Goal: Task Accomplishment & Management: Manage account settings

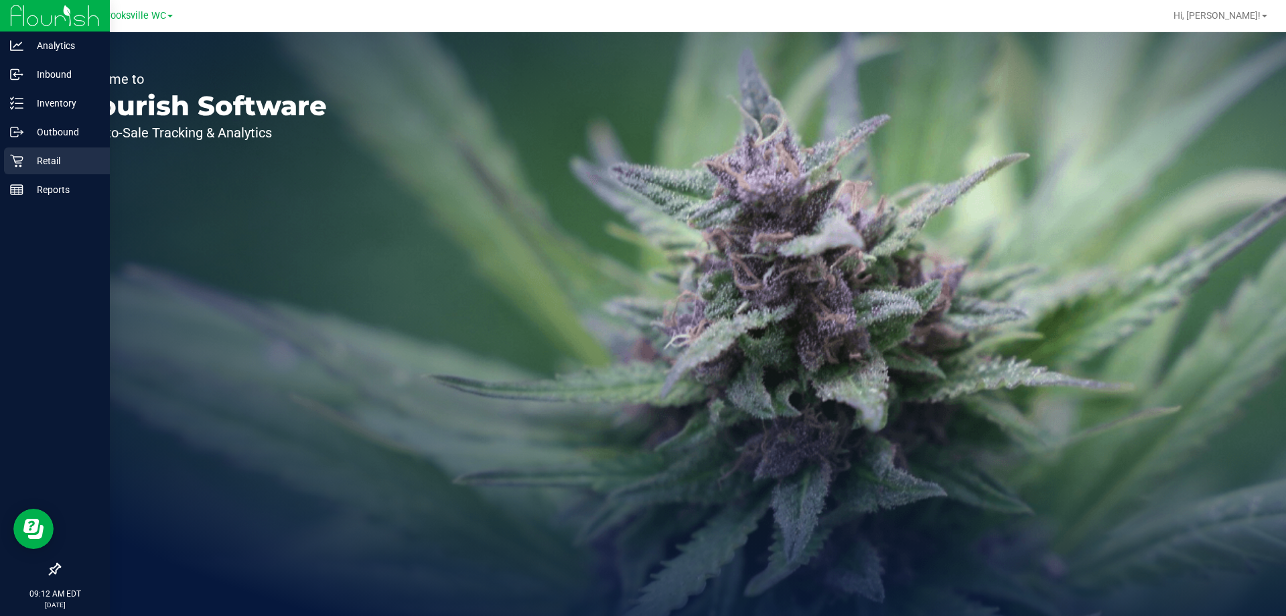
click at [32, 164] on p "Retail" at bounding box center [63, 161] width 80 height 16
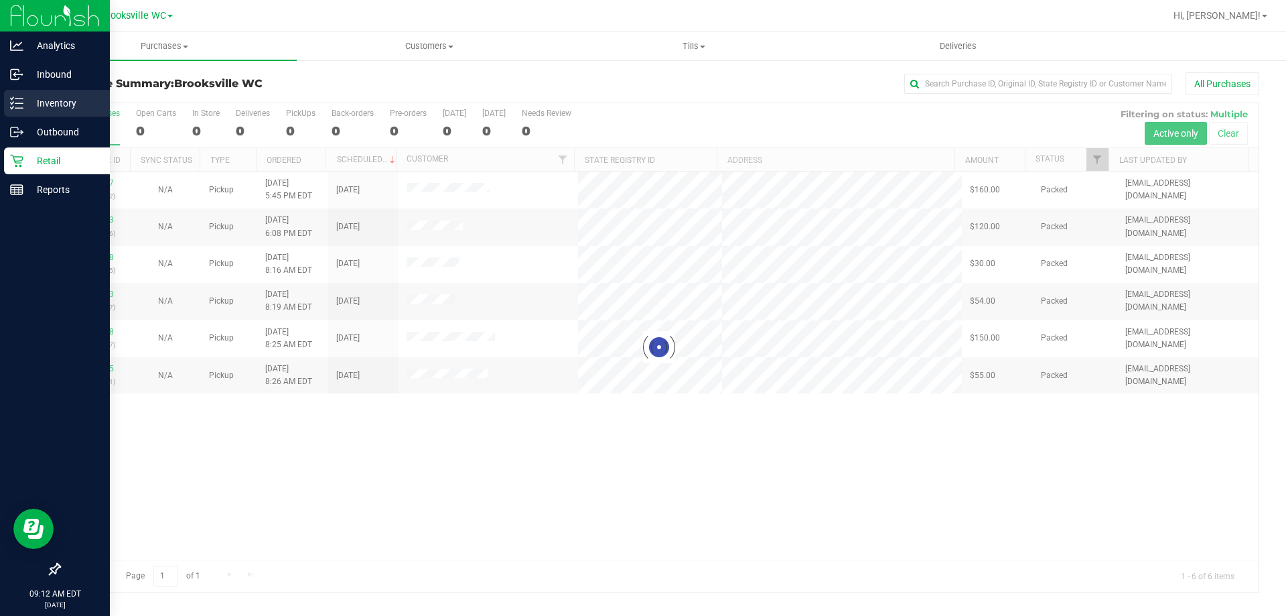
click at [8, 100] on div "Inventory" at bounding box center [57, 103] width 106 height 27
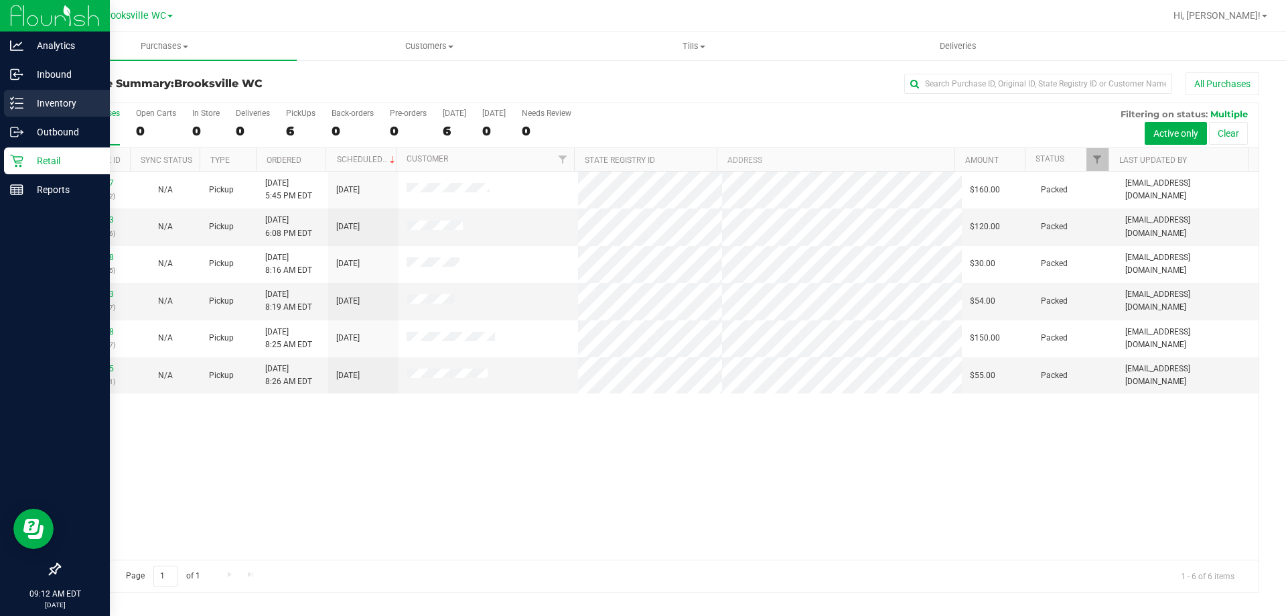
click at [33, 100] on p "Inventory" at bounding box center [63, 103] width 80 height 16
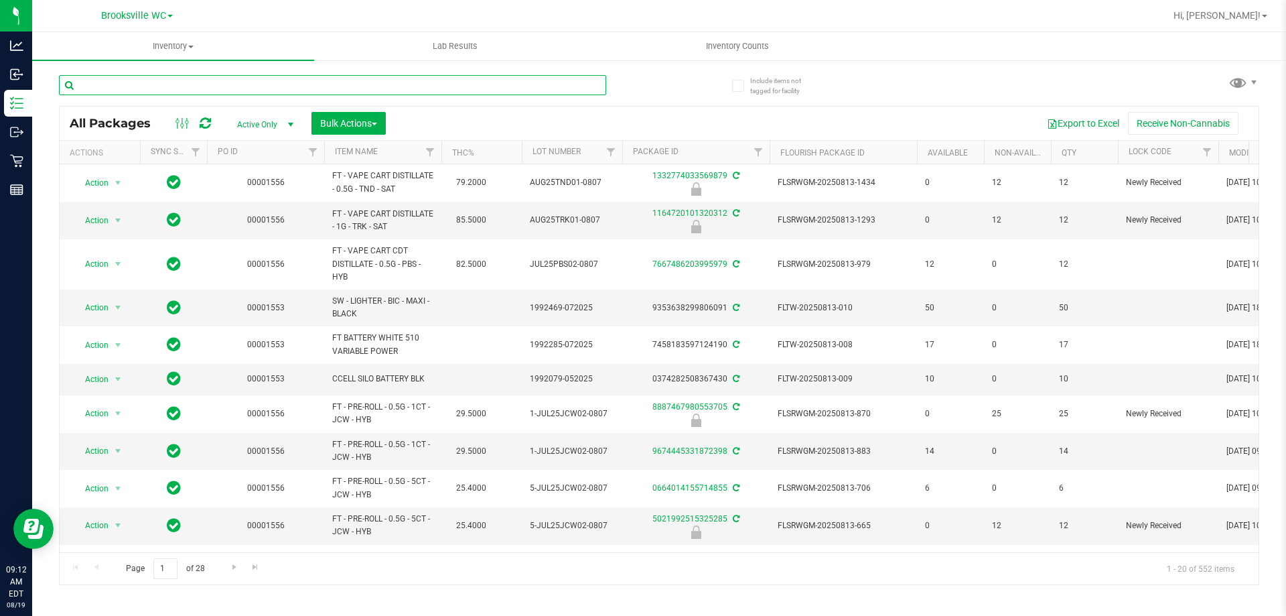
click at [141, 88] on input "text" at bounding box center [332, 85] width 547 height 20
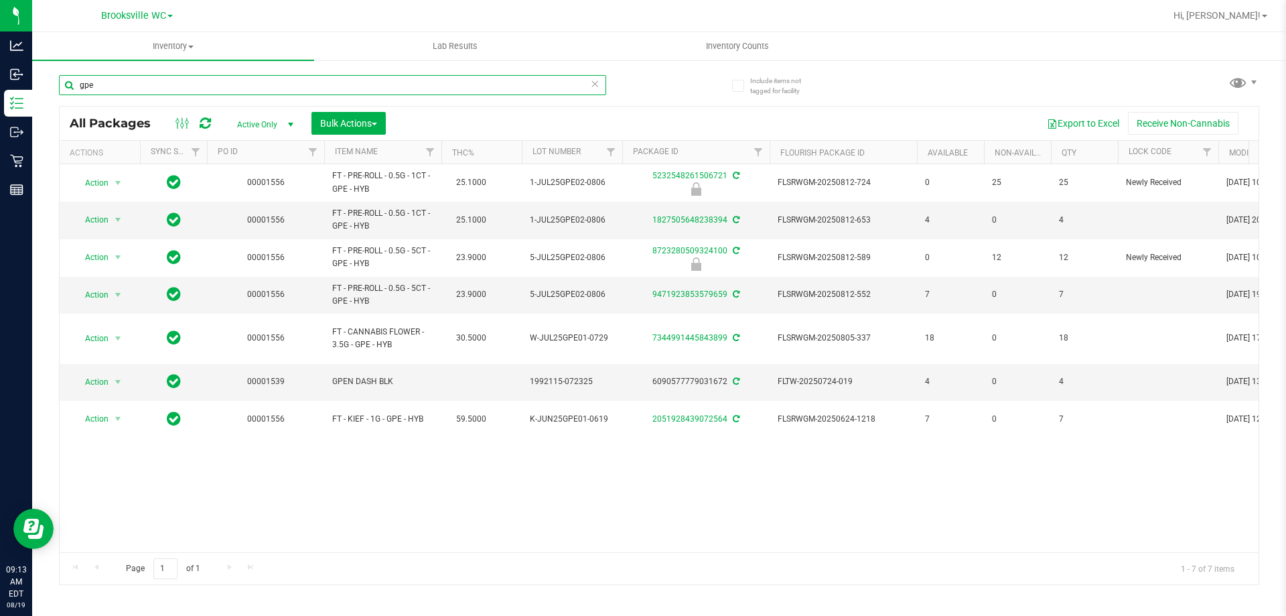
type input "gpe"
click at [325, 451] on div "Action Action Edit attributes Global inventory Locate package Package audit log…" at bounding box center [659, 358] width 1199 height 388
click at [519, 493] on div "Action Action Edit attributes Global inventory Locate package Package audit log…" at bounding box center [659, 358] width 1199 height 388
click at [517, 19] on div at bounding box center [702, 16] width 925 height 26
click at [878, 478] on div "Action Action Edit attributes Global inventory Locate package Package audit log…" at bounding box center [659, 358] width 1199 height 388
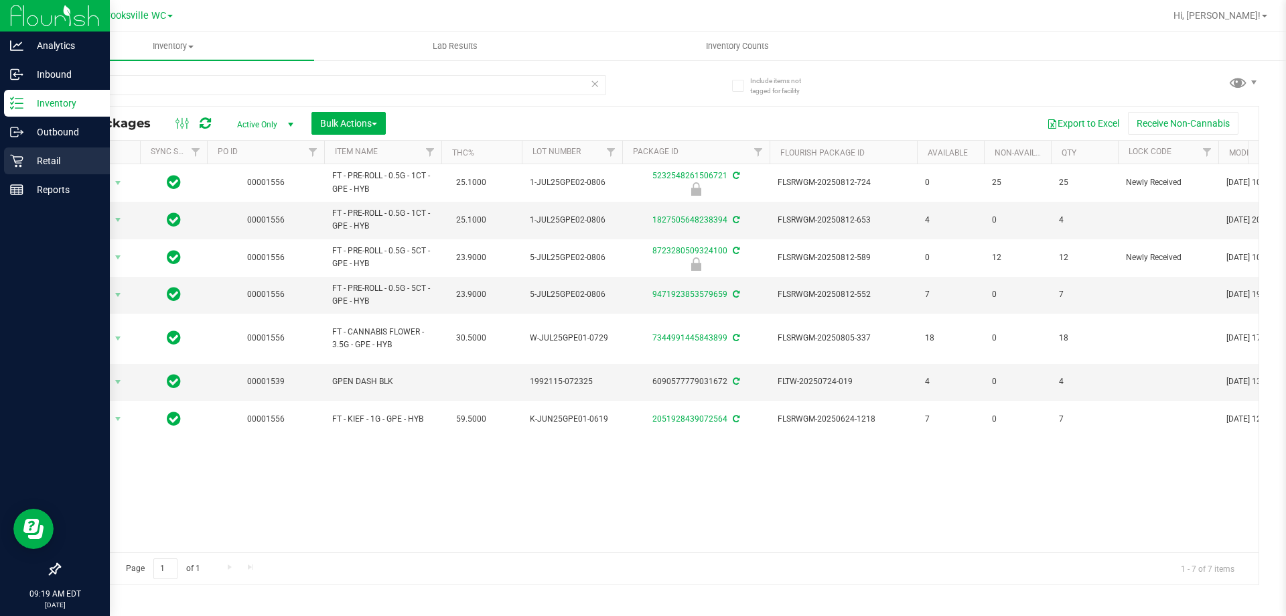
click at [22, 158] on icon at bounding box center [16, 160] width 13 height 13
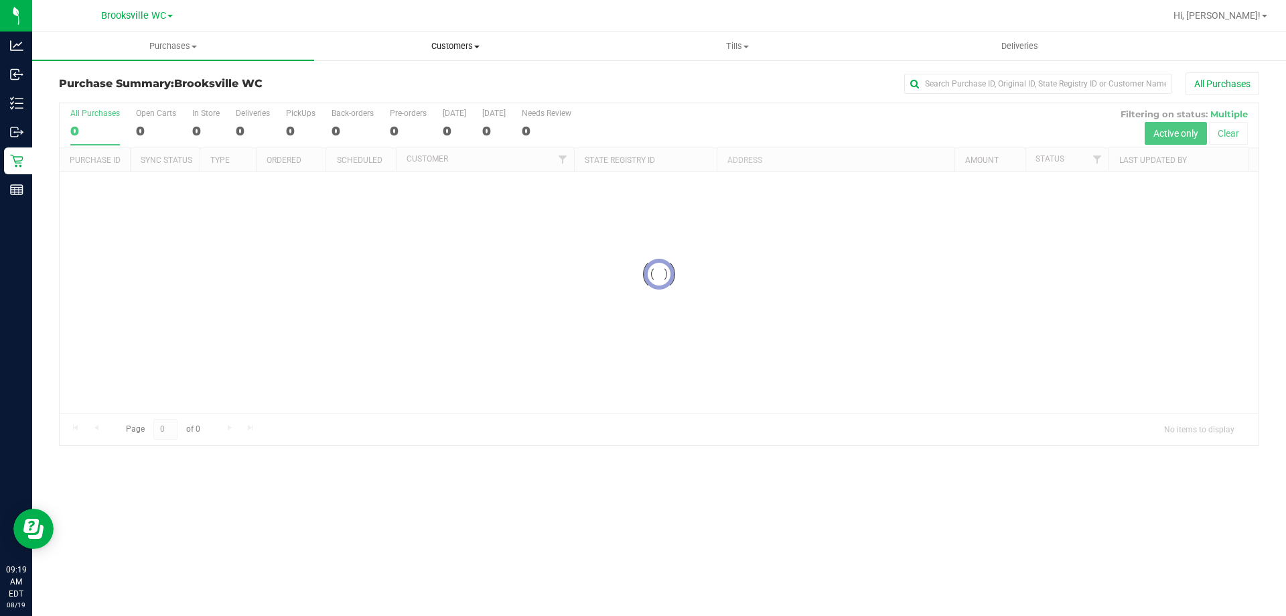
click at [470, 49] on span "Customers" at bounding box center [455, 46] width 281 height 12
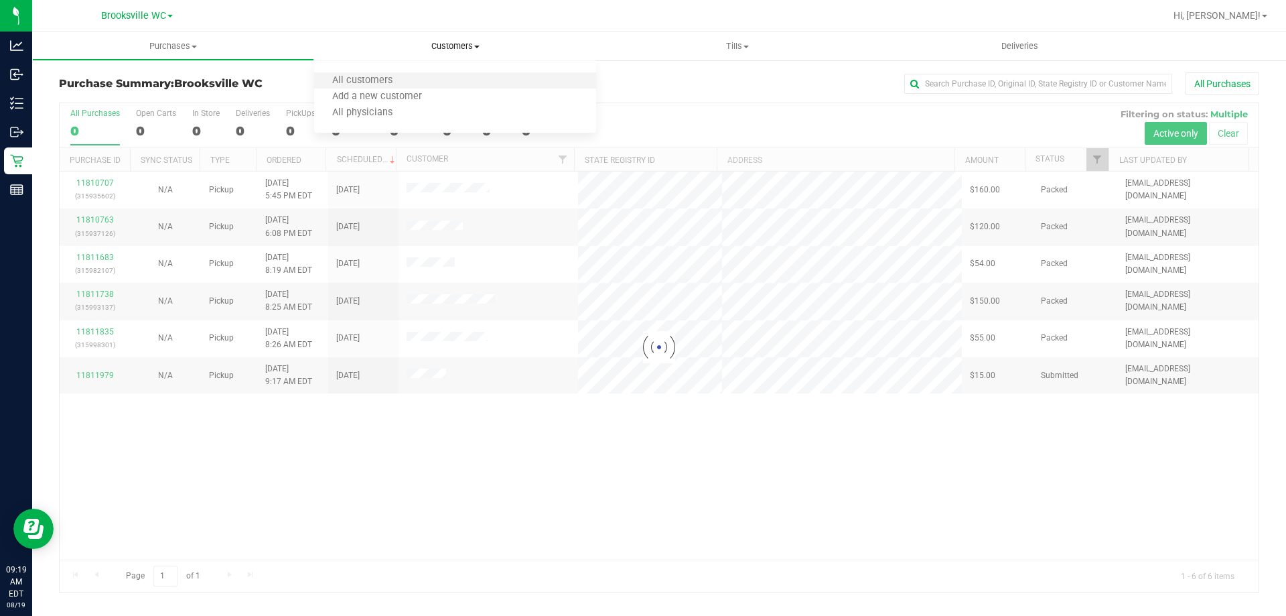
click at [458, 80] on li "All customers" at bounding box center [455, 81] width 282 height 16
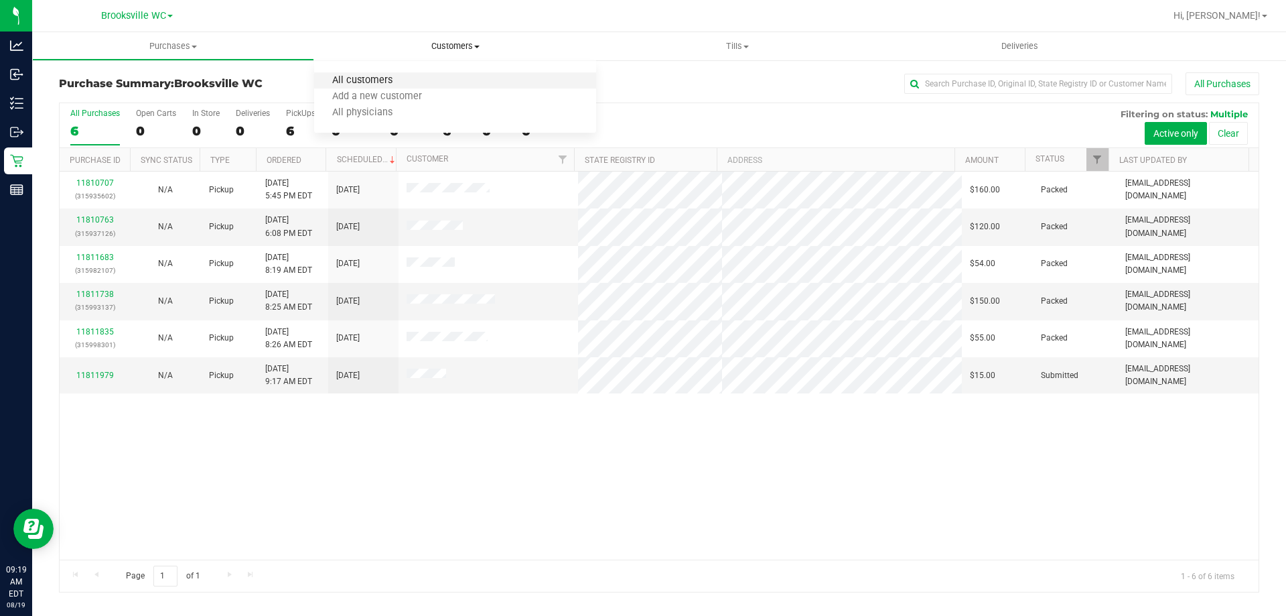
click at [354, 82] on span "All customers" at bounding box center [362, 80] width 96 height 11
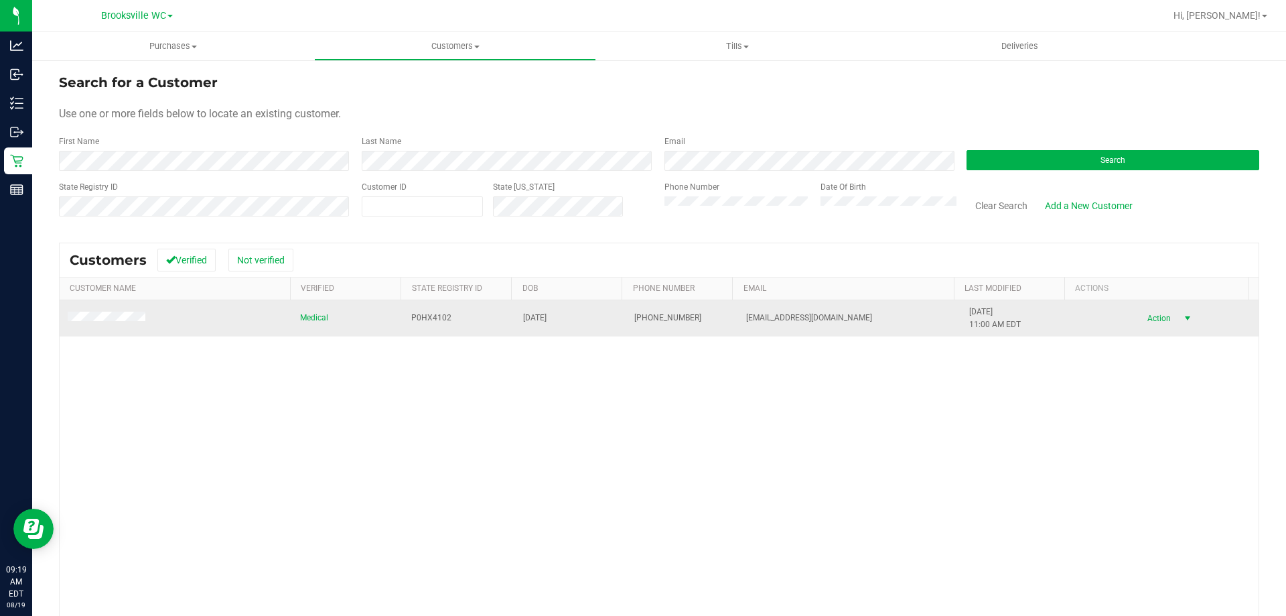
click at [1144, 320] on span "Action" at bounding box center [1158, 318] width 44 height 19
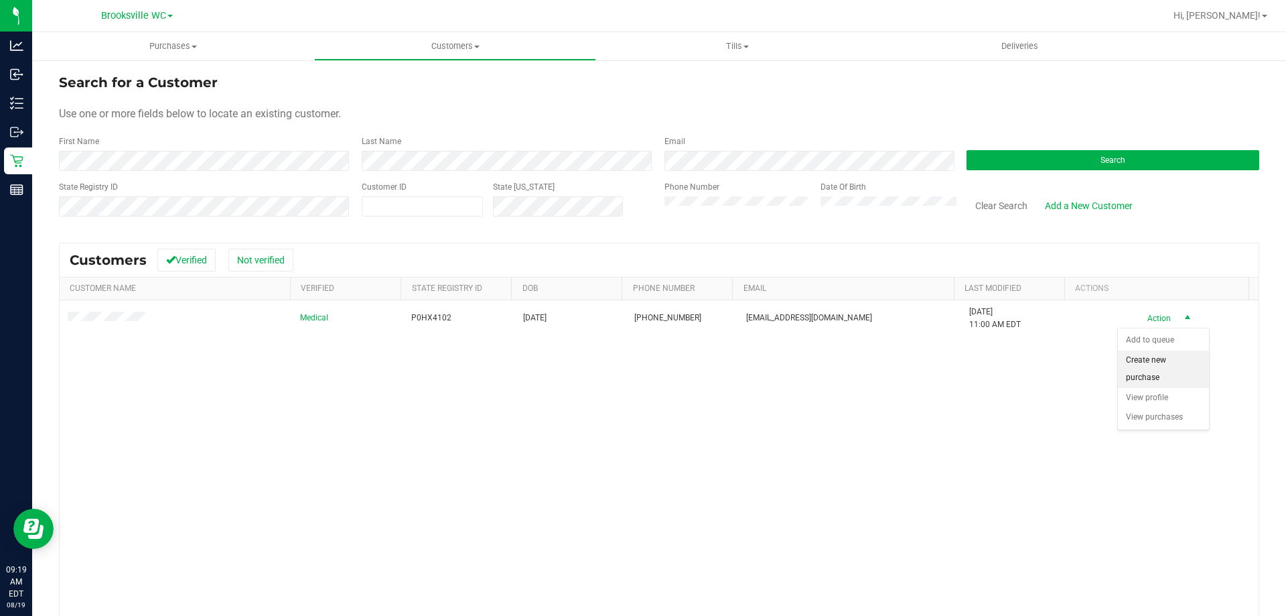
click at [1155, 370] on li "Create new purchase" at bounding box center [1163, 368] width 91 height 37
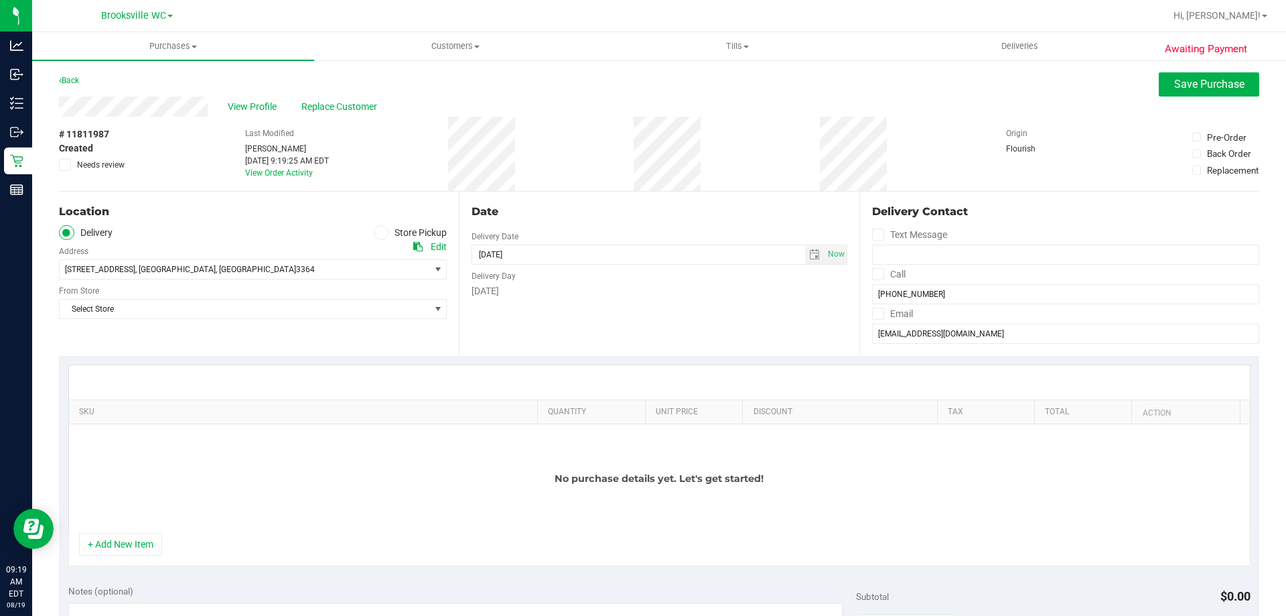
click at [378, 232] on icon at bounding box center [381, 232] width 8 height 0
click at [0, 0] on input "Store Pickup" at bounding box center [0, 0] width 0 height 0
click at [405, 264] on span "Select Store" at bounding box center [245, 269] width 370 height 19
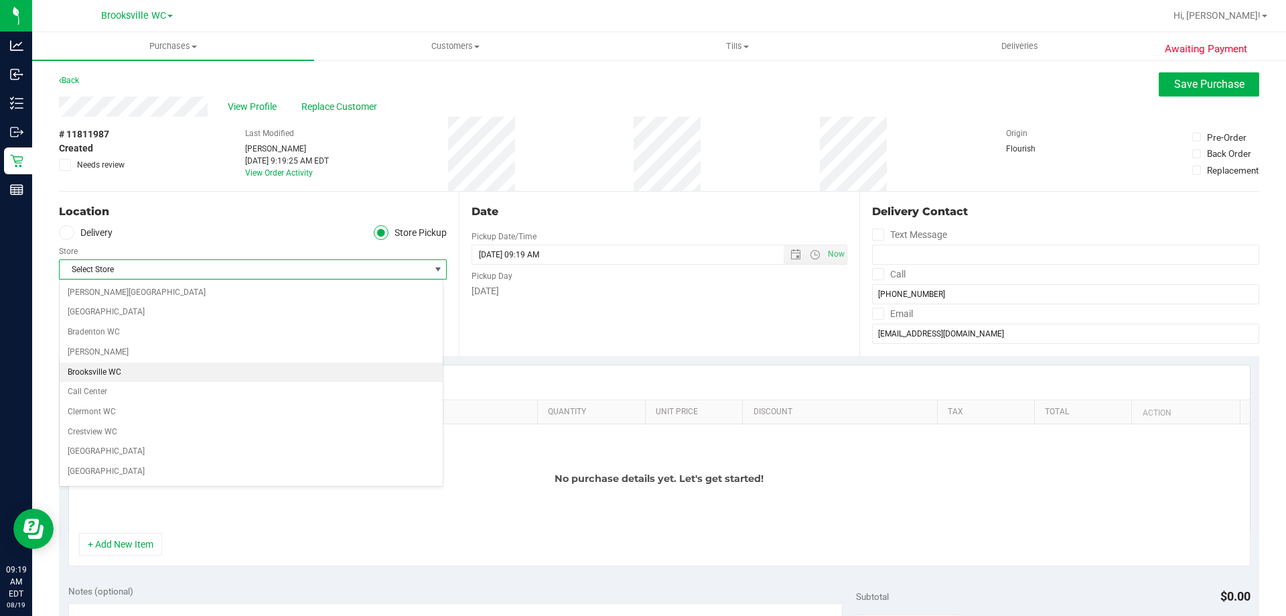
click at [176, 375] on li "Brooksville WC" at bounding box center [251, 372] width 383 height 20
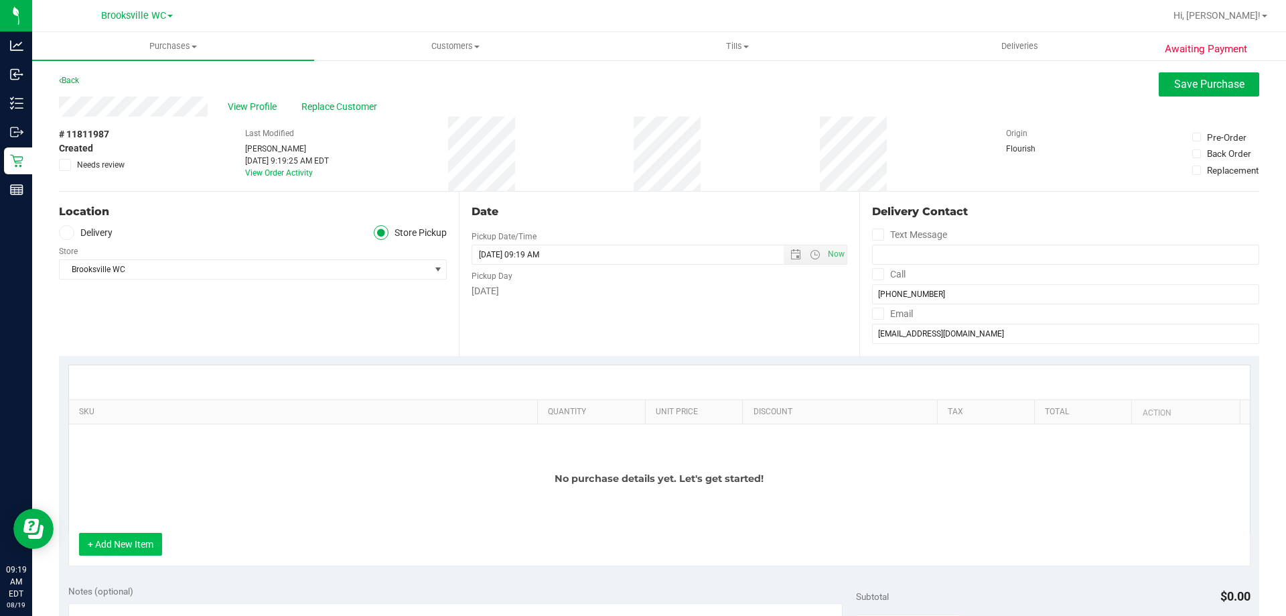
click at [150, 553] on button "+ Add New Item" at bounding box center [120, 544] width 83 height 23
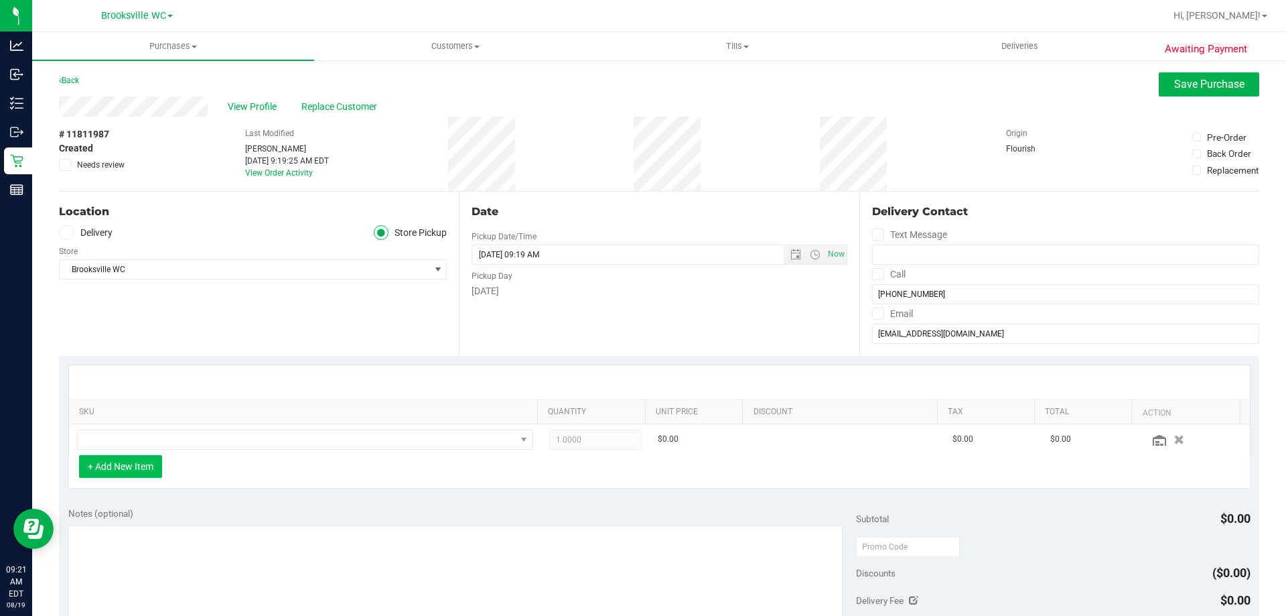
click at [136, 460] on button "+ Add New Item" at bounding box center [120, 466] width 83 height 23
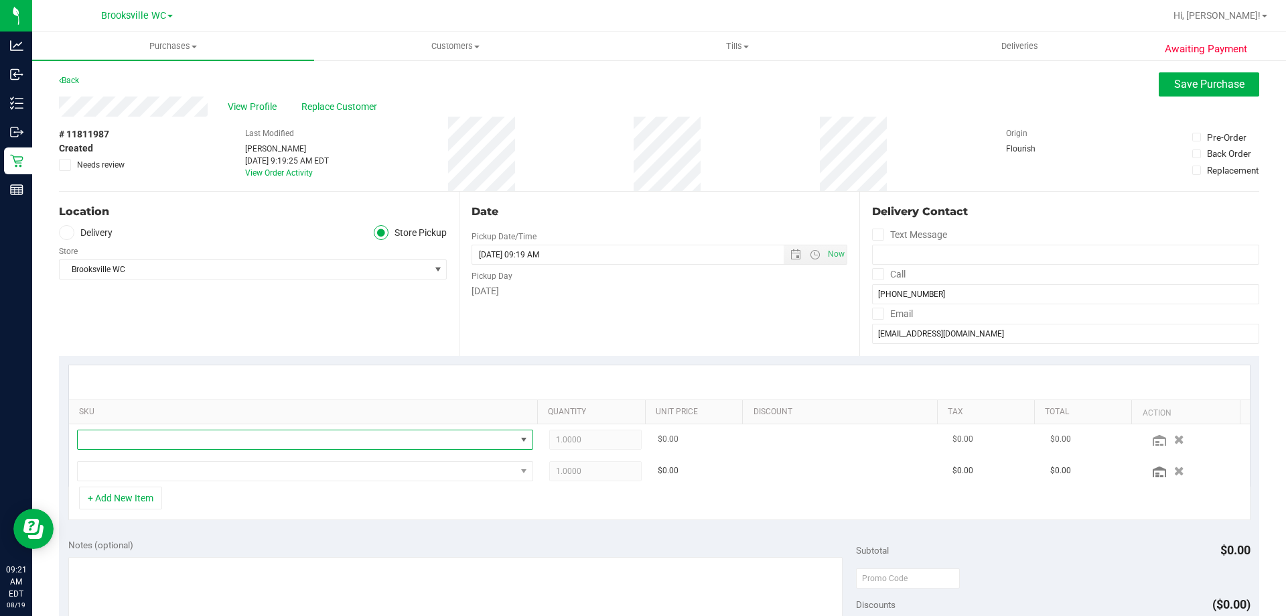
click at [185, 438] on span "NO DATA FOUND" at bounding box center [297, 439] width 438 height 19
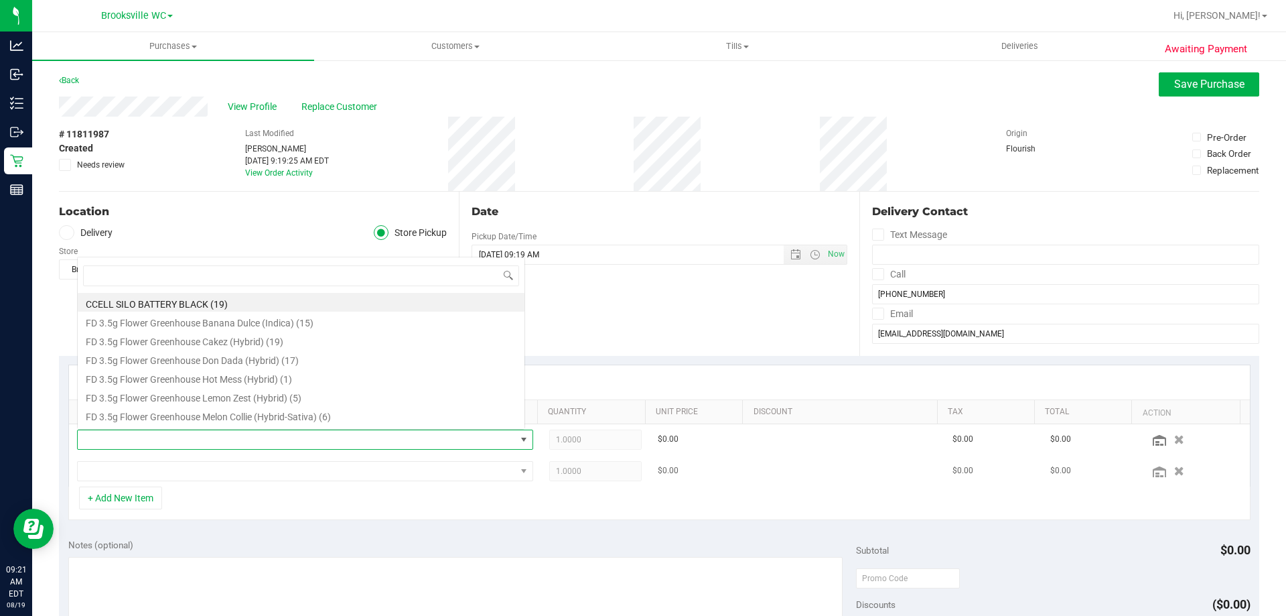
scroll to position [20, 444]
type input "gpe"
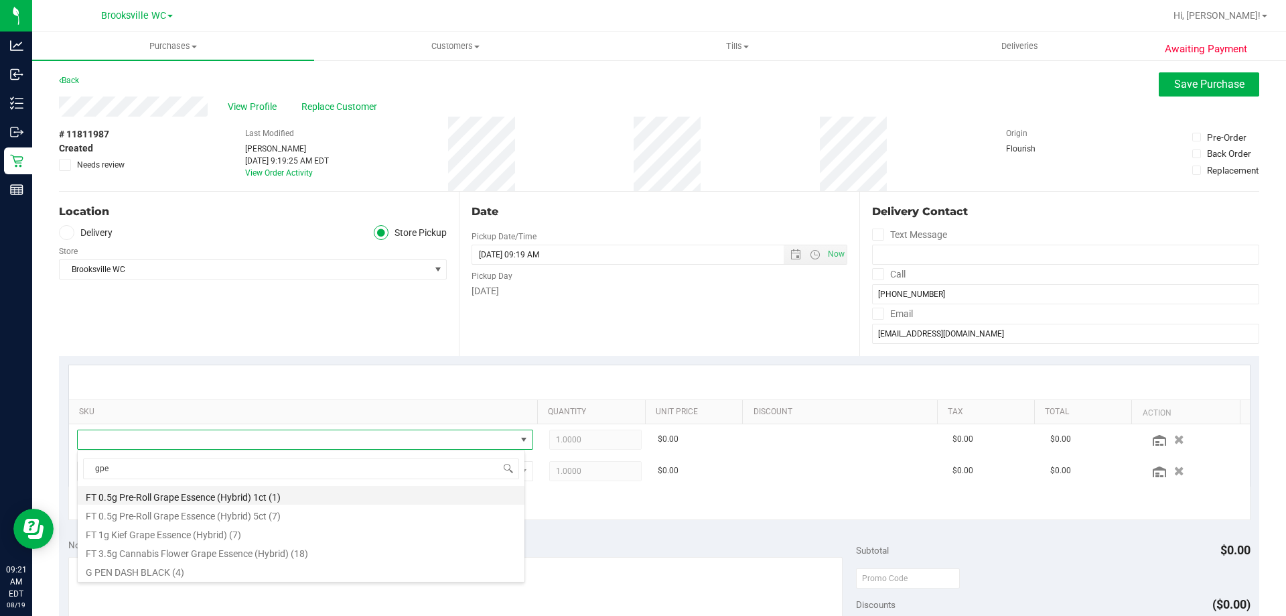
click at [323, 494] on li "FT 0.5g Pre-Roll Grape Essence (Hybrid) 1ct (1)" at bounding box center [301, 495] width 447 height 19
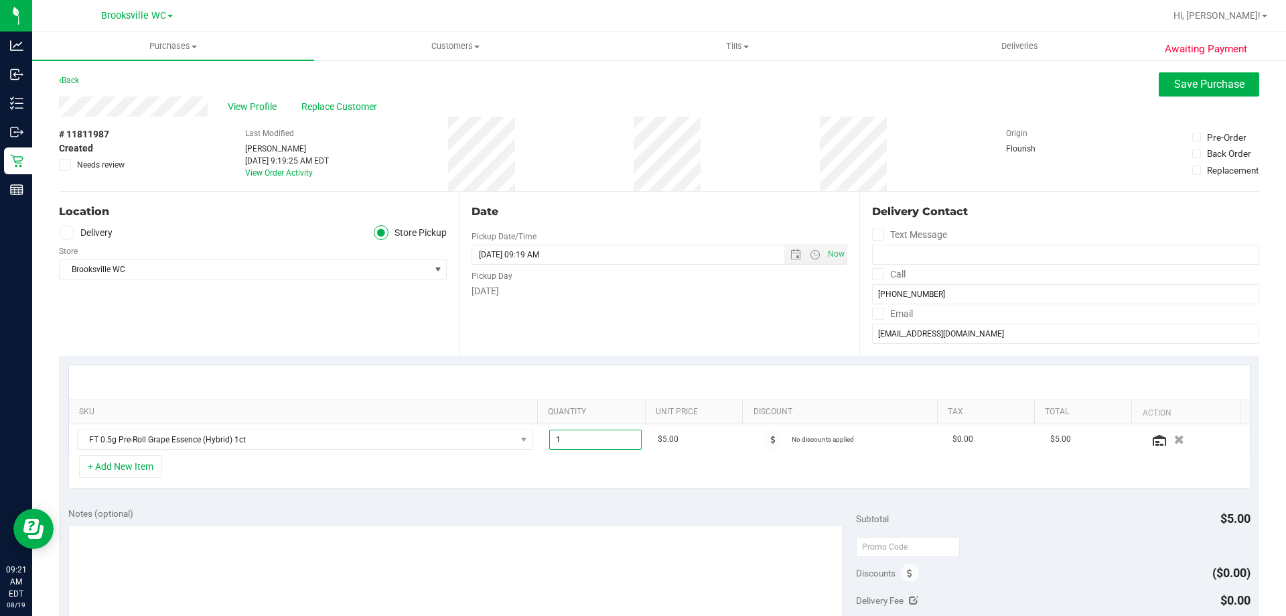
click at [615, 444] on span "1.00 1" at bounding box center [595, 439] width 93 height 20
type input "2"
type input "2.00"
click at [561, 509] on div "Notes (optional)" at bounding box center [462, 512] width 789 height 13
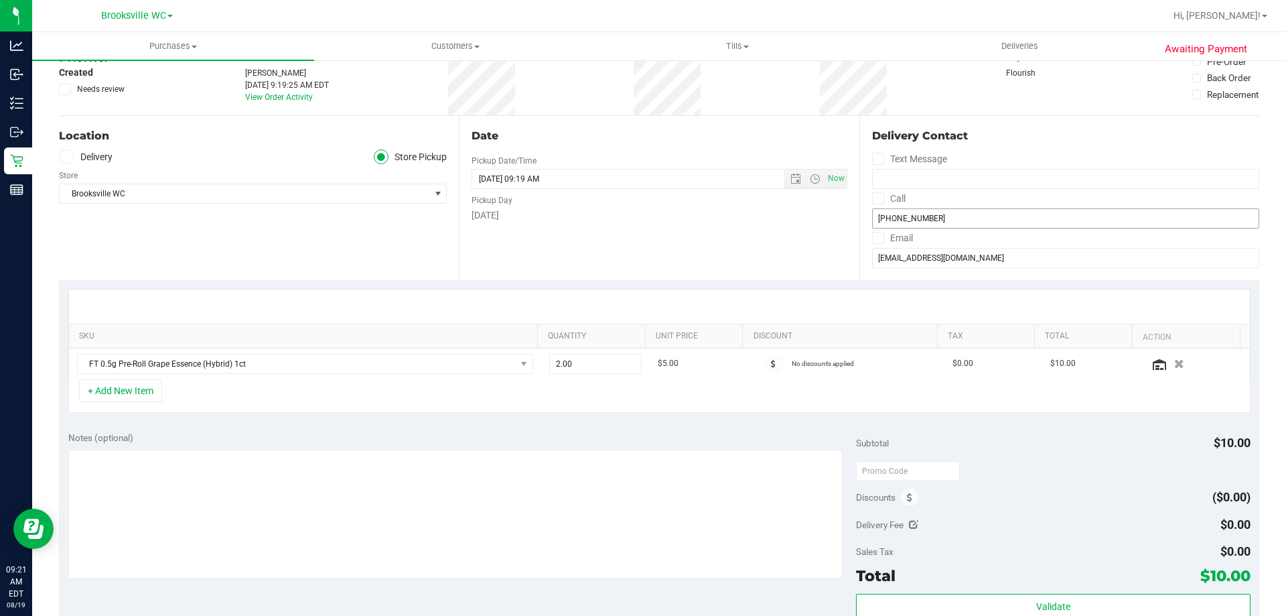
scroll to position [0, 0]
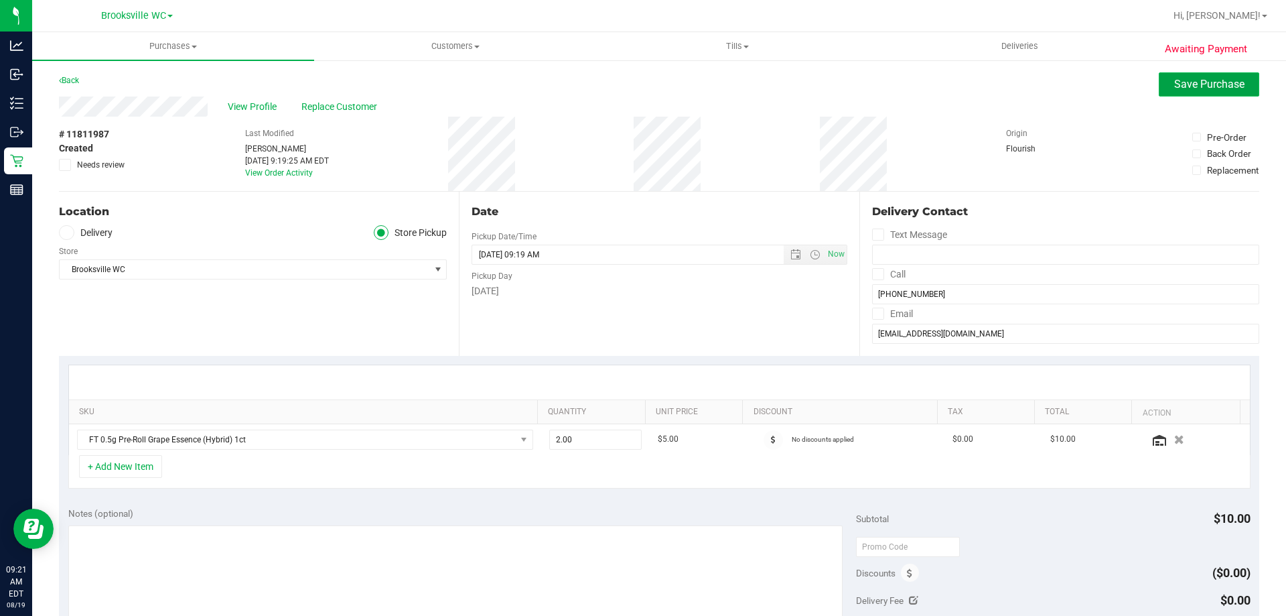
click at [1196, 78] on span "Save Purchase" at bounding box center [1209, 84] width 70 height 13
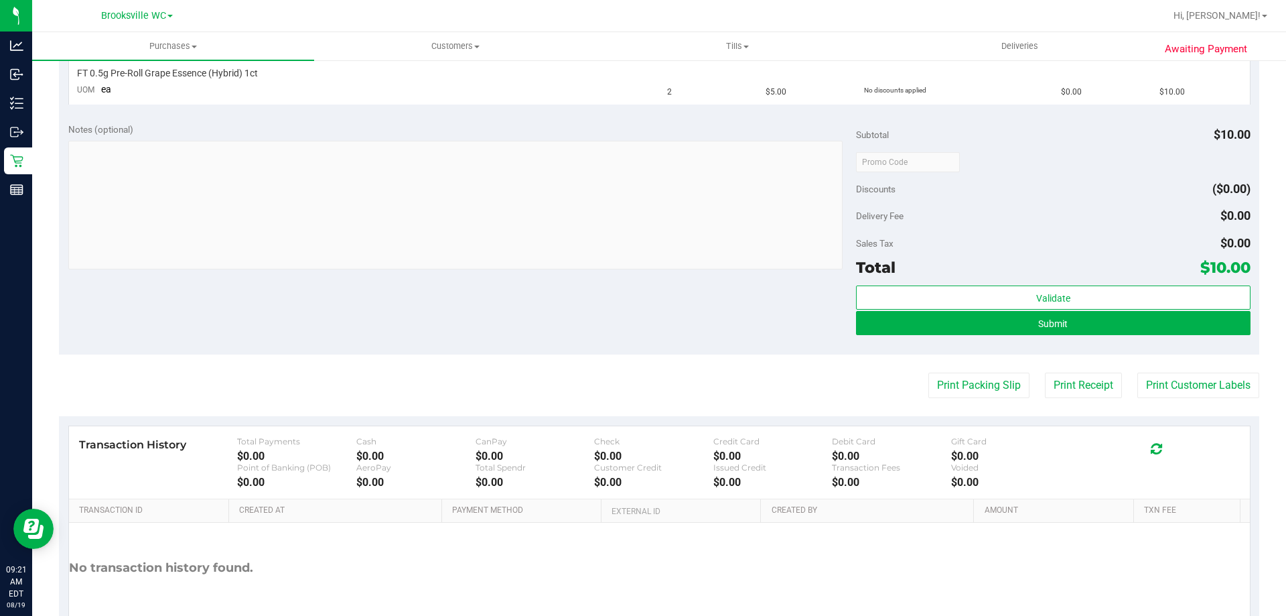
scroll to position [402, 0]
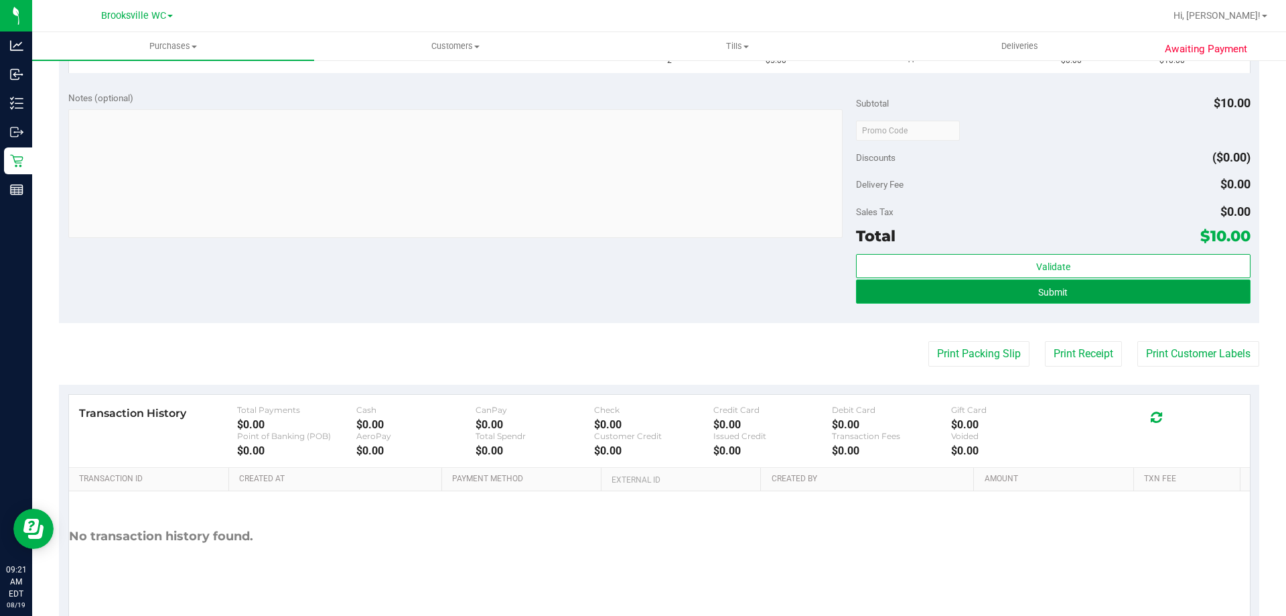
click at [1063, 292] on button "Submit" at bounding box center [1053, 291] width 394 height 24
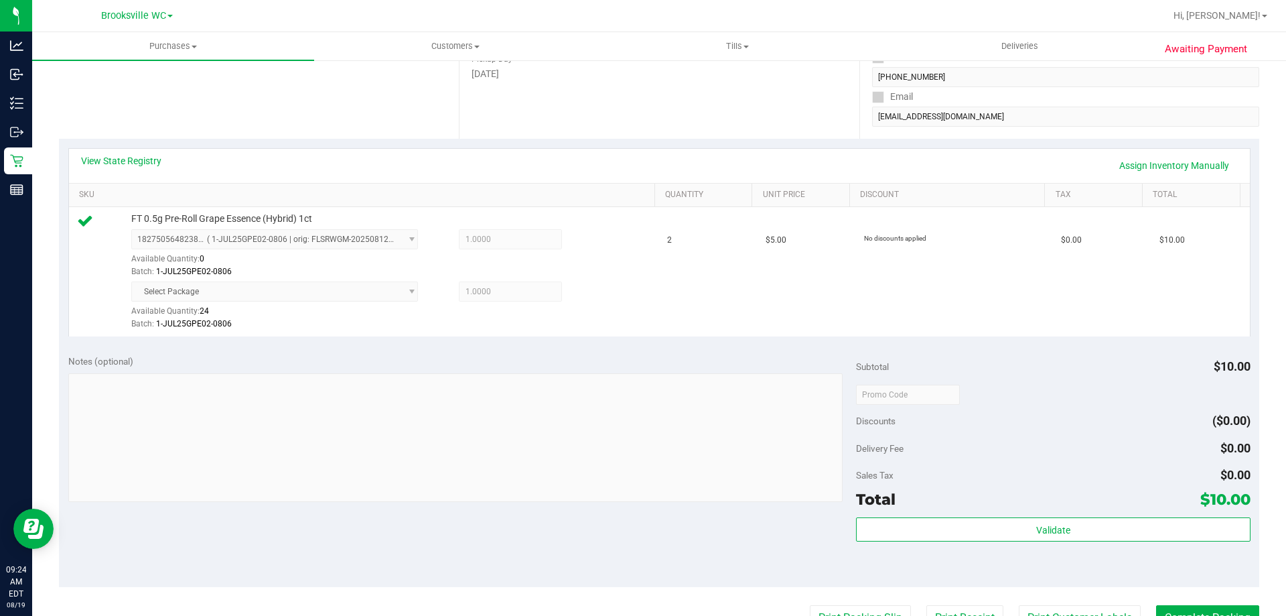
scroll to position [335, 0]
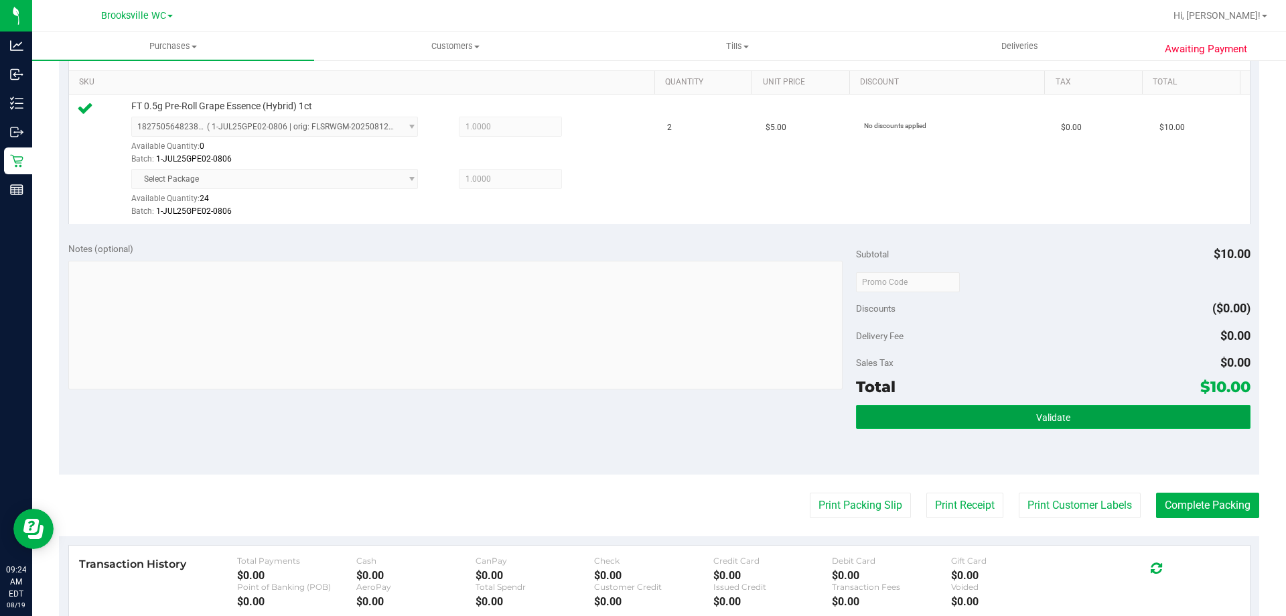
click at [882, 418] on button "Validate" at bounding box center [1053, 417] width 394 height 24
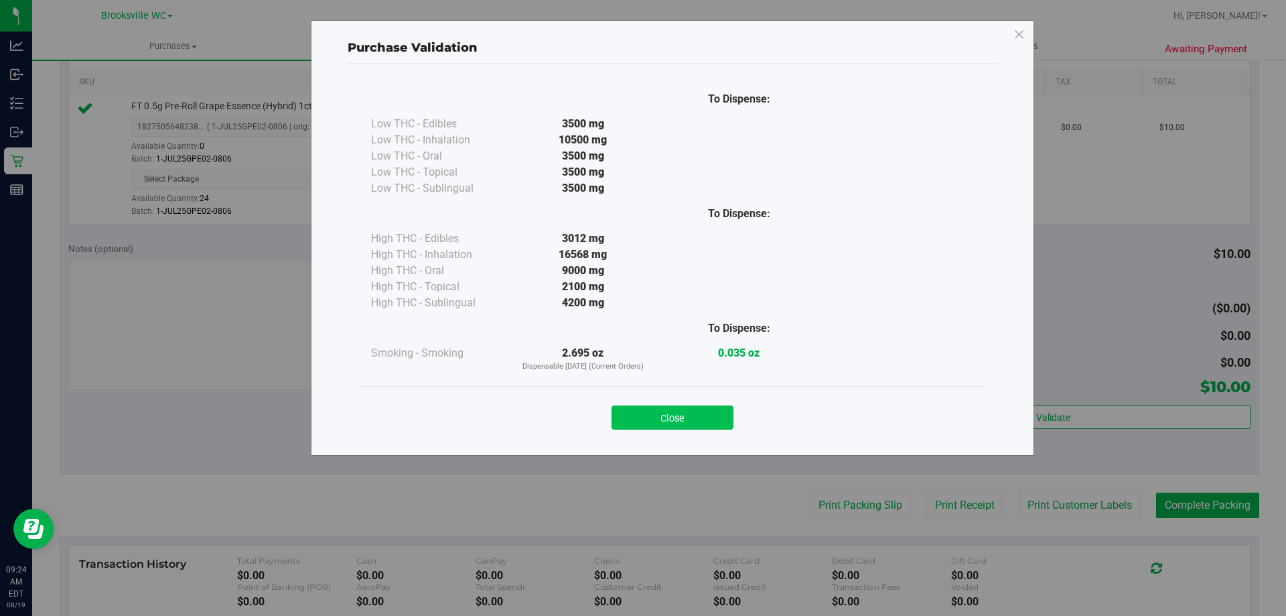
click at [696, 428] on button "Close" at bounding box center [673, 417] width 122 height 24
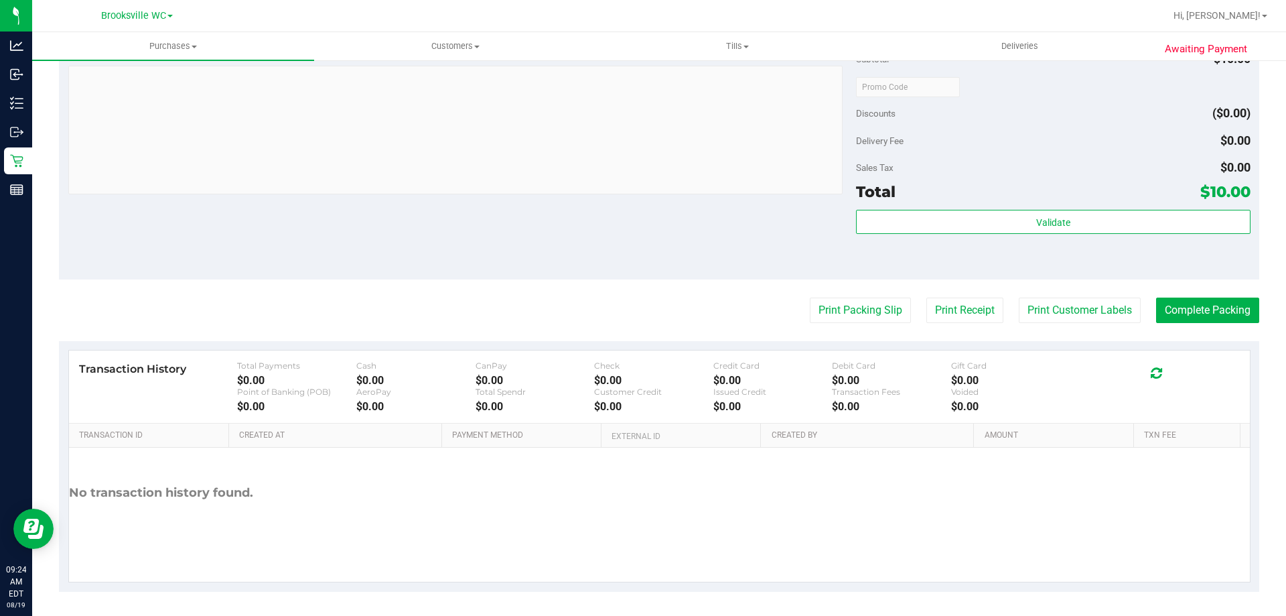
scroll to position [533, 0]
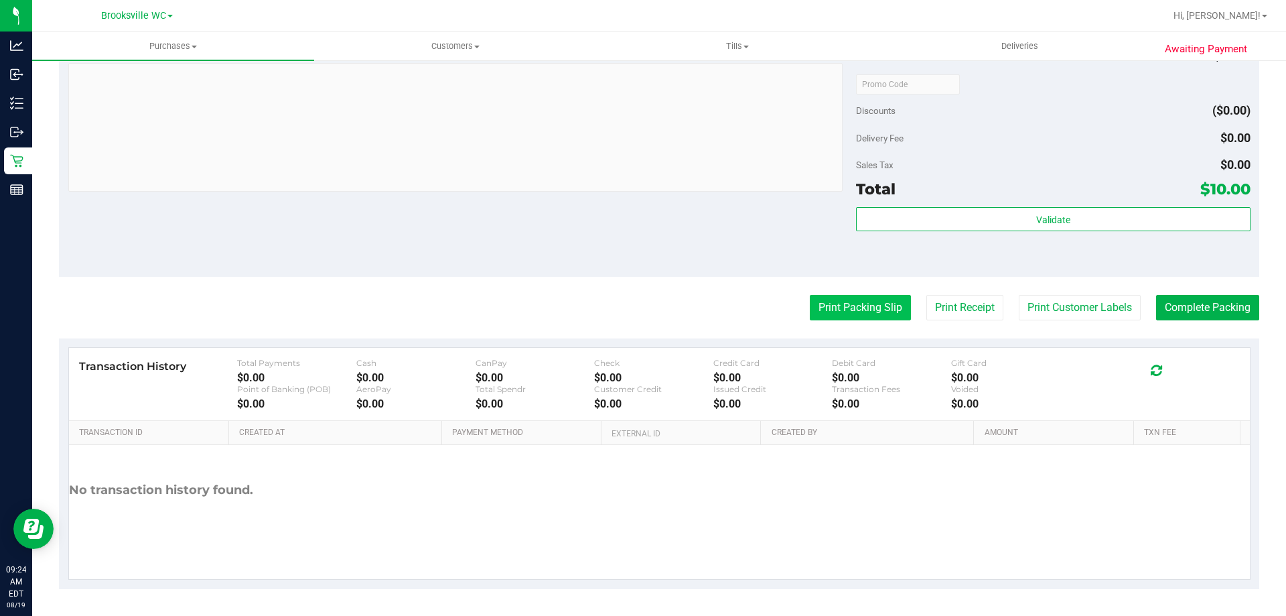
click at [862, 309] on button "Print Packing Slip" at bounding box center [860, 307] width 101 height 25
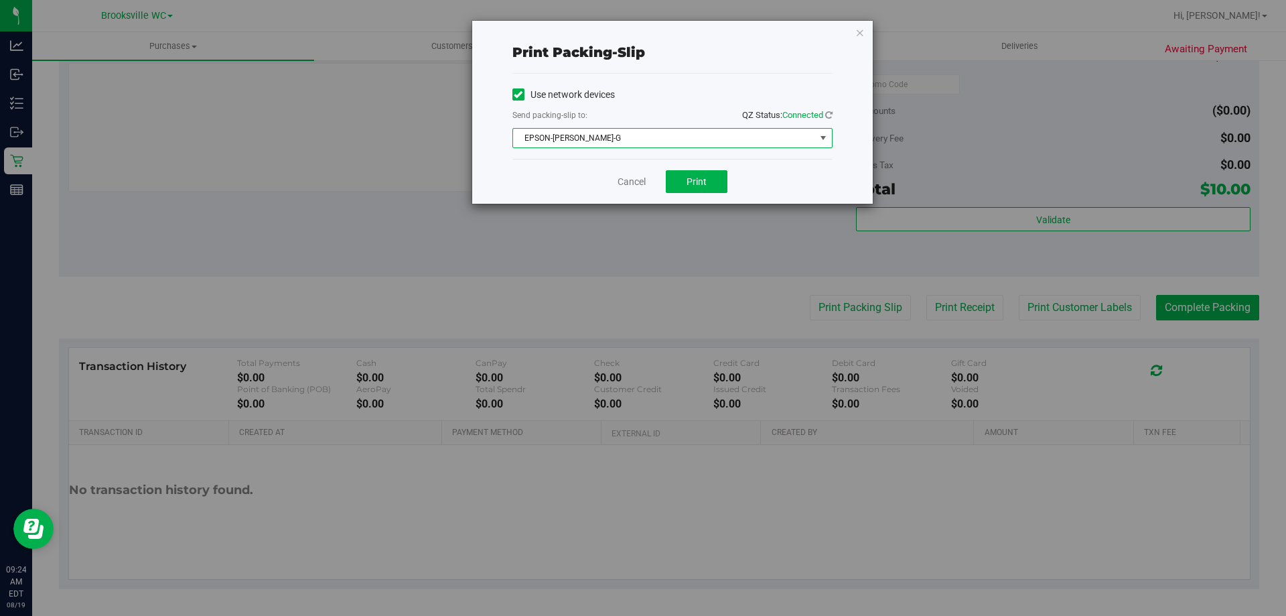
click at [678, 139] on span "EPSON-[PERSON_NAME]-G" at bounding box center [664, 138] width 302 height 19
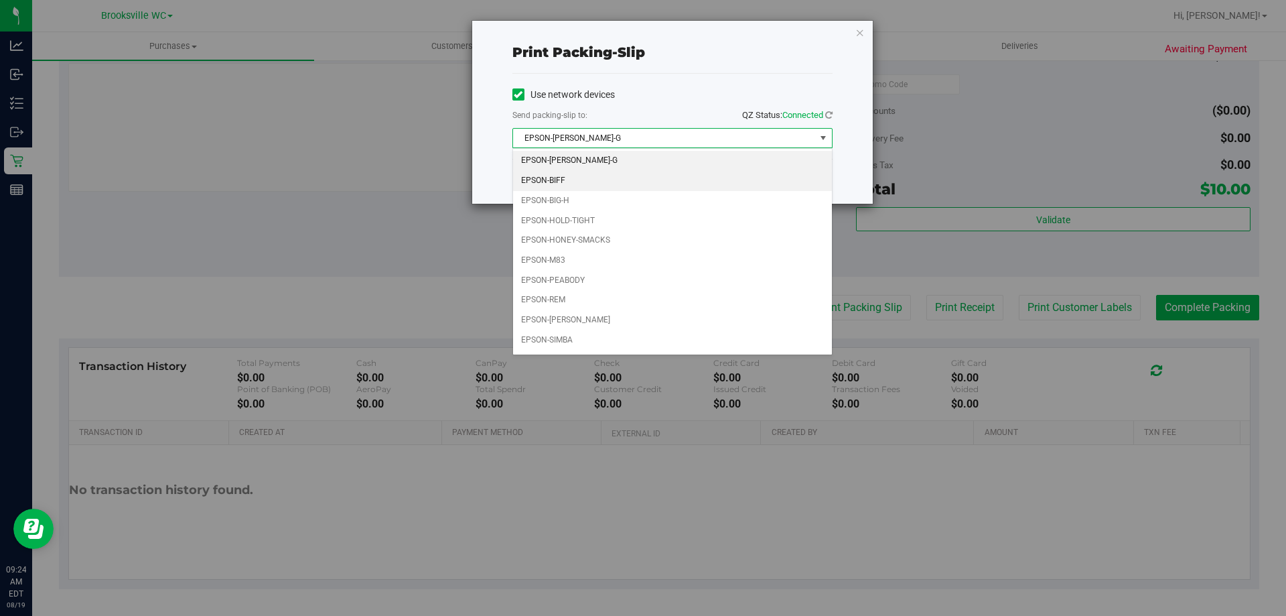
click at [618, 183] on li "EPSON-BIFF" at bounding box center [672, 181] width 319 height 20
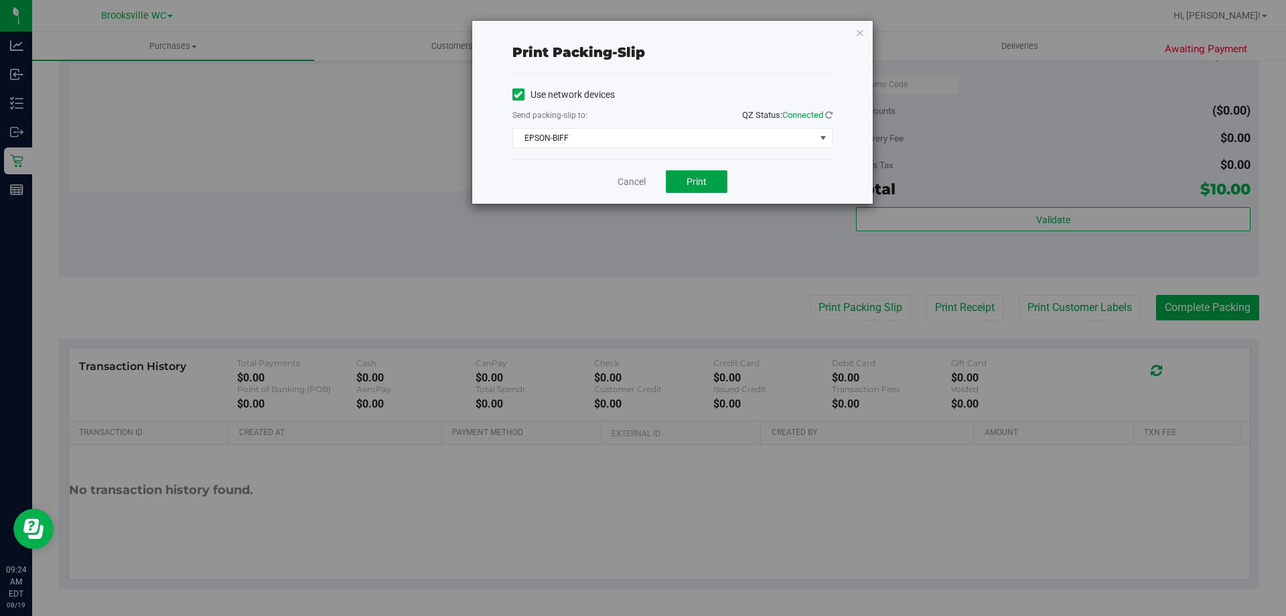
click at [707, 180] on button "Print" at bounding box center [697, 181] width 62 height 23
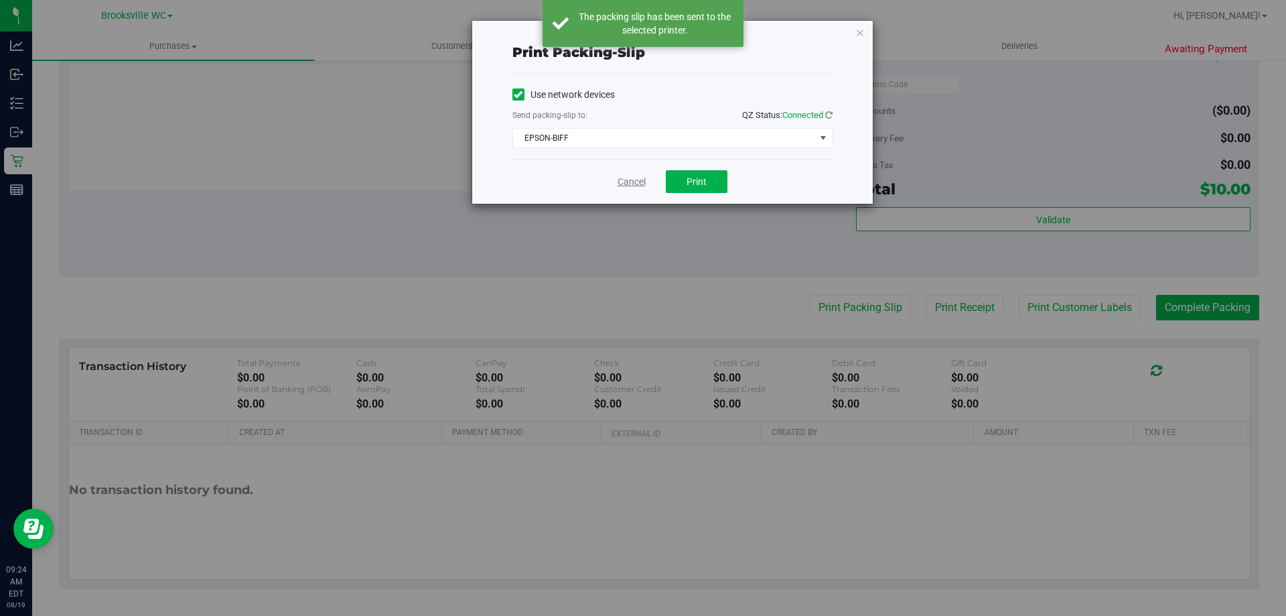
click at [639, 186] on link "Cancel" at bounding box center [632, 182] width 28 height 14
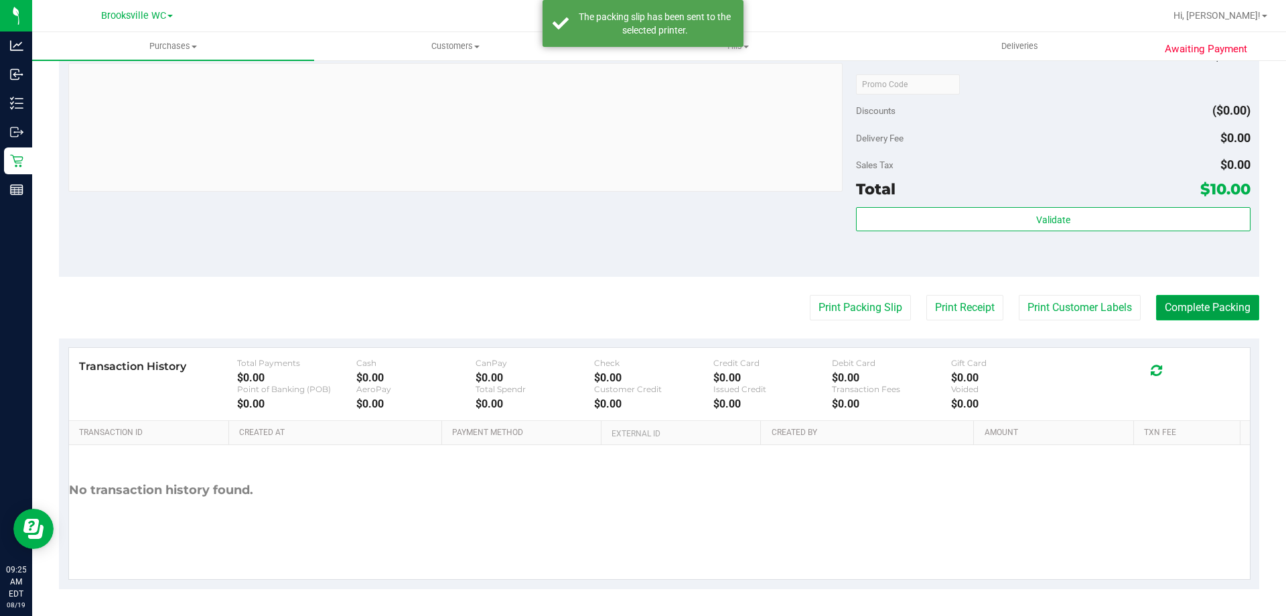
click at [1218, 312] on button "Complete Packing" at bounding box center [1207, 307] width 103 height 25
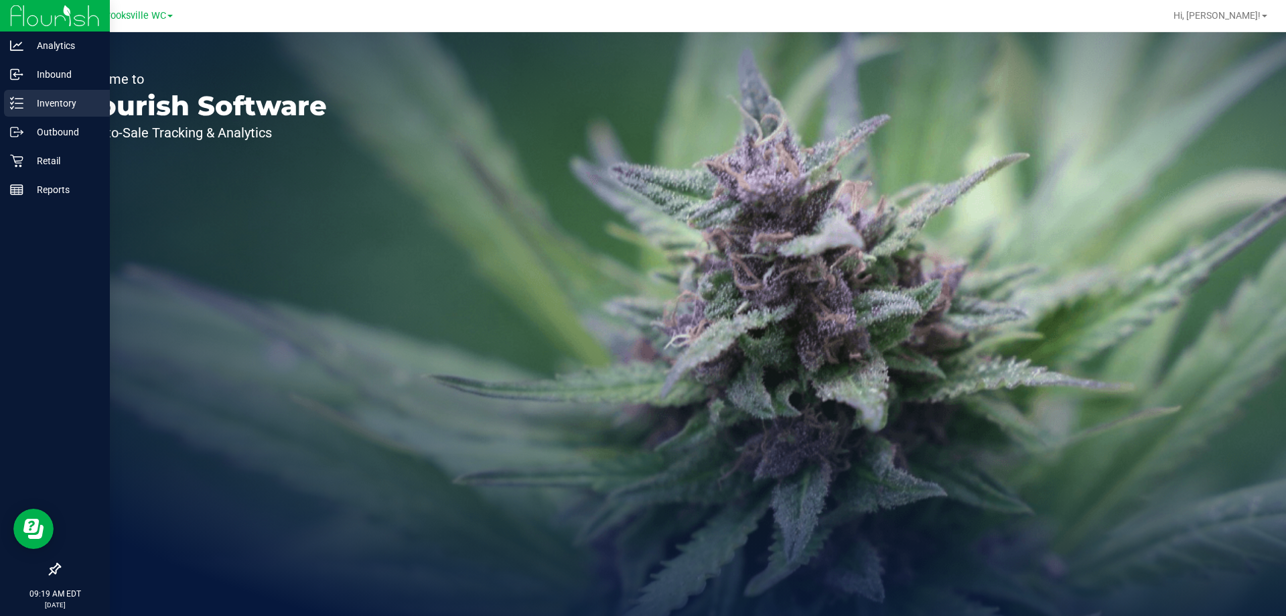
click at [29, 107] on p "Inventory" at bounding box center [63, 103] width 80 height 16
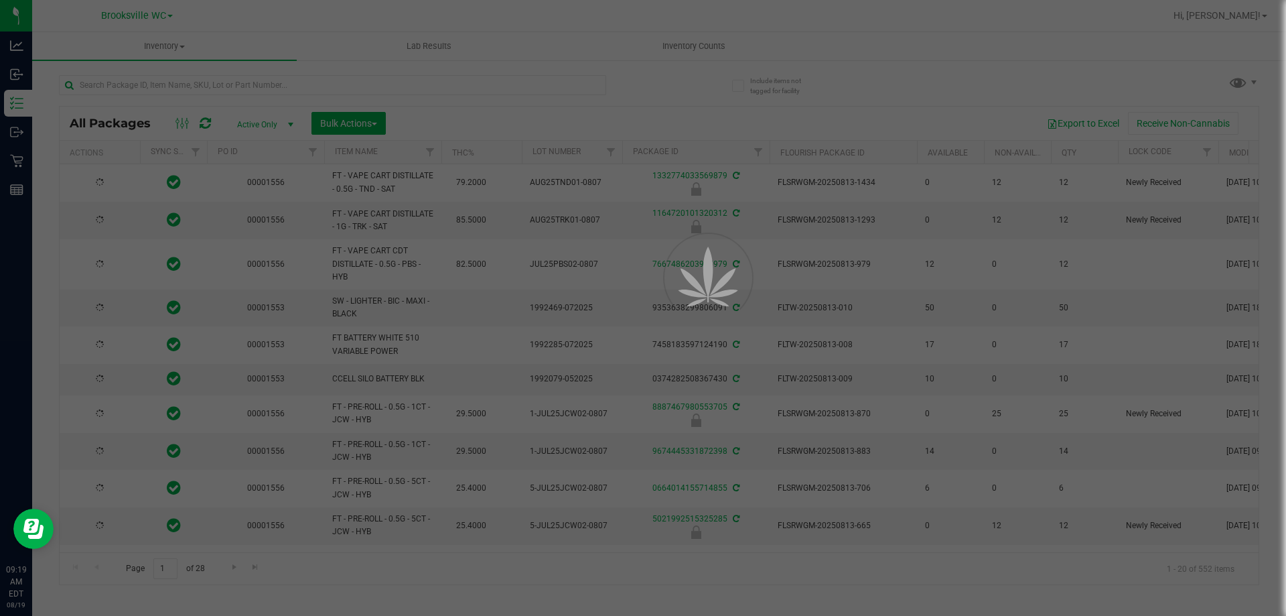
click at [400, 79] on div at bounding box center [643, 308] width 1286 height 616
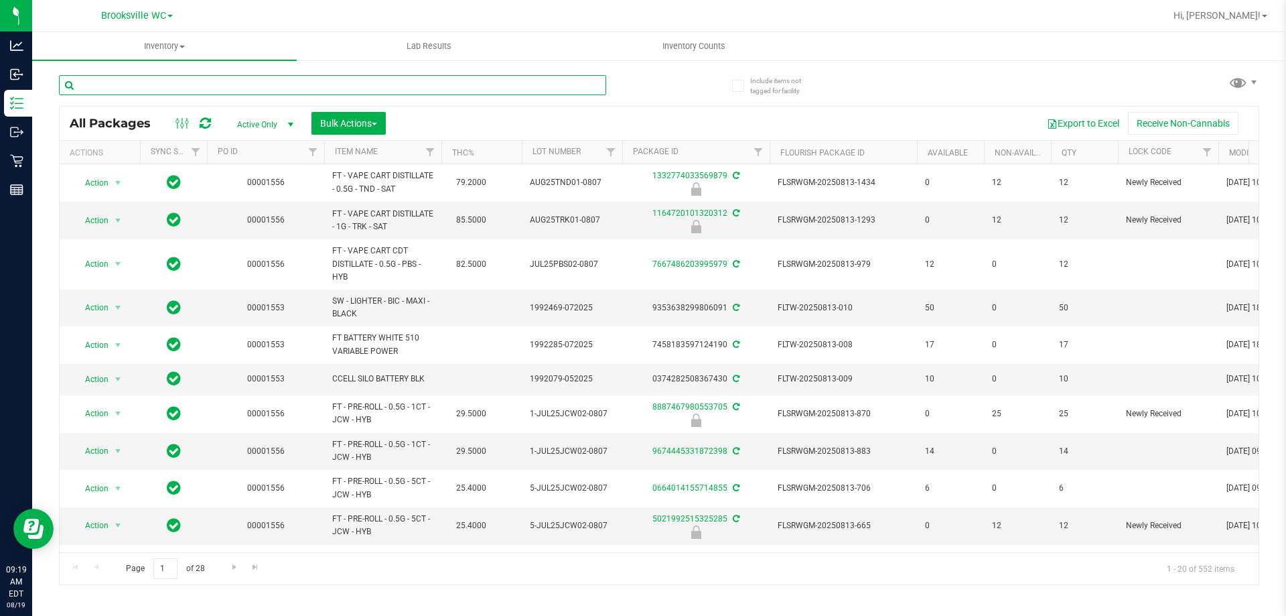
click at [399, 82] on input "text" at bounding box center [332, 85] width 547 height 20
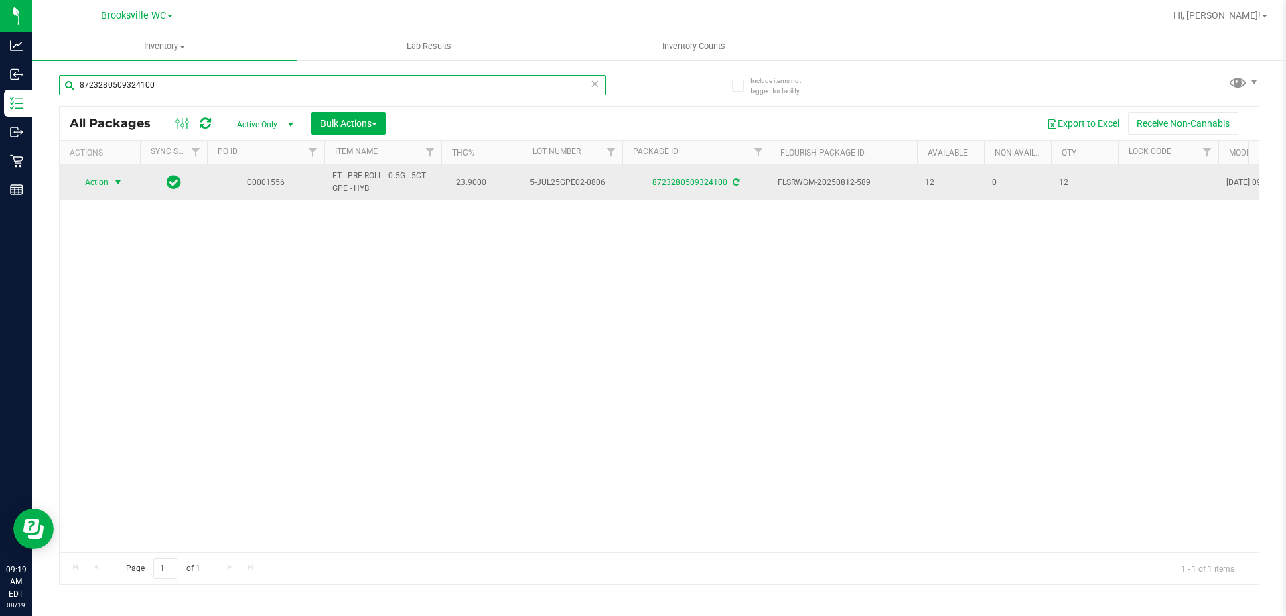
type input "8723280509324100"
click at [92, 182] on span "Action" at bounding box center [91, 182] width 36 height 19
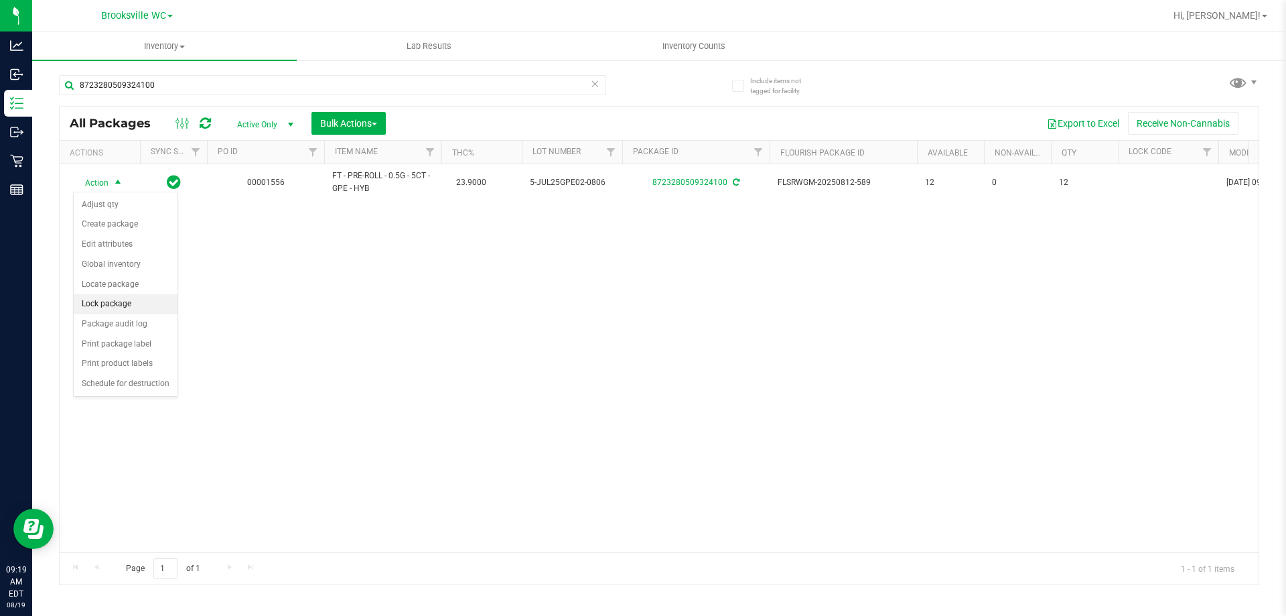
click at [113, 302] on li "Lock package" at bounding box center [126, 304] width 104 height 20
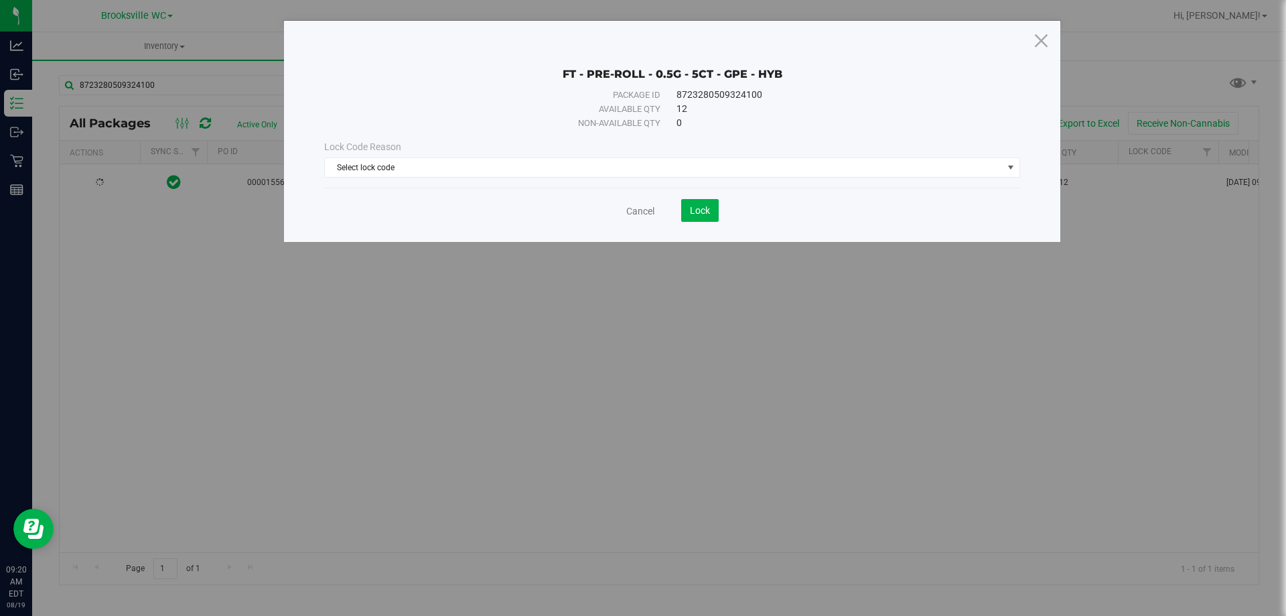
click at [593, 147] on div "Lock Code Reason" at bounding box center [672, 147] width 696 height 14
click at [590, 166] on span "Select lock code" at bounding box center [664, 167] width 678 height 19
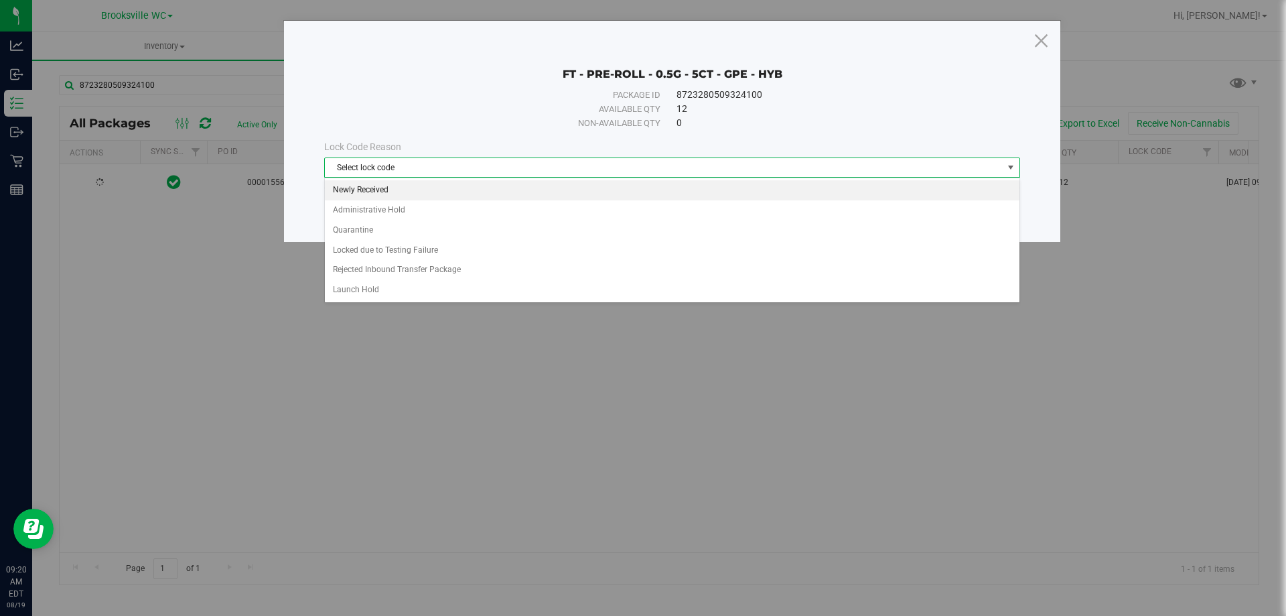
click at [578, 193] on li "Newly Received" at bounding box center [672, 190] width 695 height 20
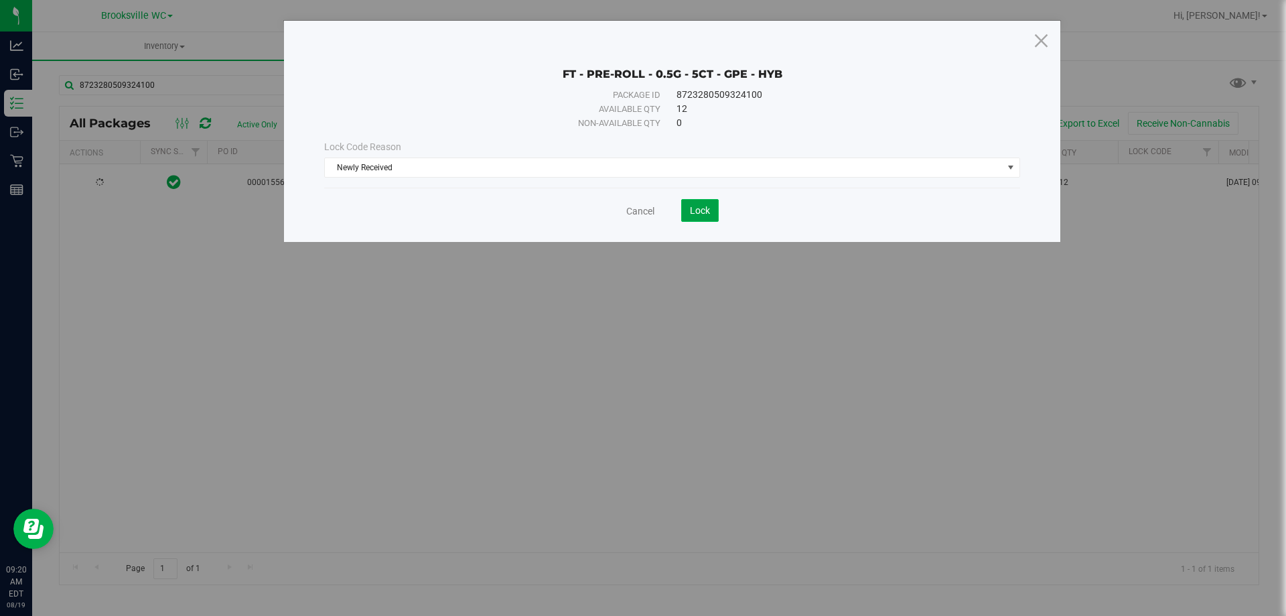
click at [703, 205] on span "Lock" at bounding box center [700, 210] width 20 height 11
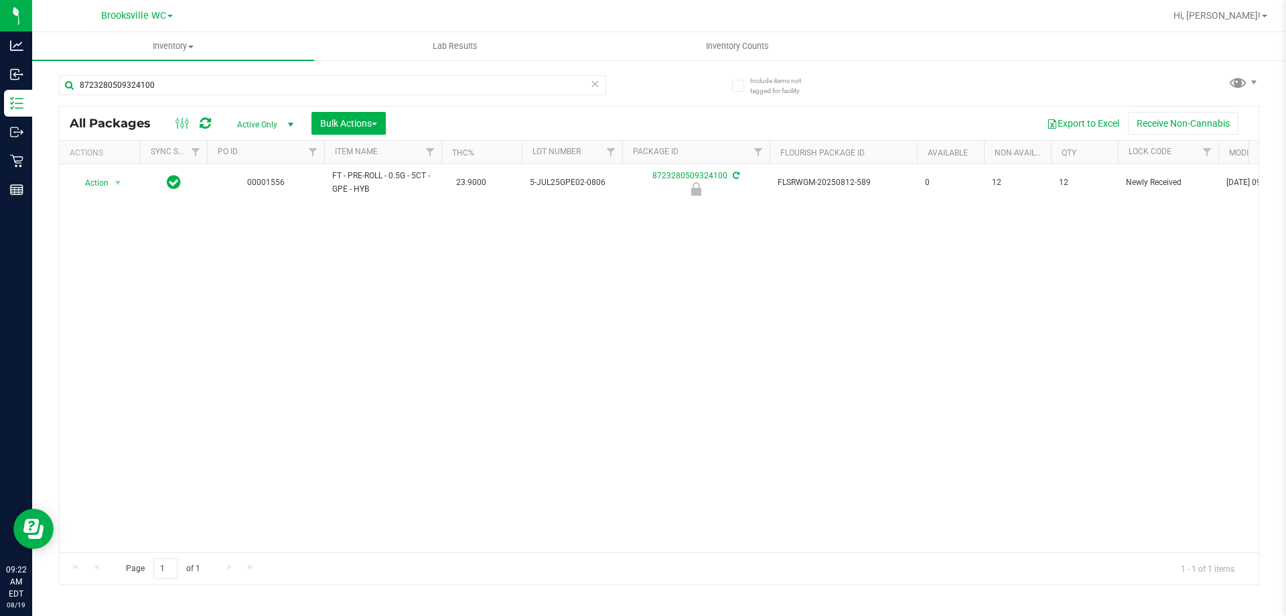
drag, startPoint x: 201, startPoint y: 67, endPoint x: 222, endPoint y: 95, distance: 35.4
click at [201, 72] on div "8723280509324100" at bounding box center [359, 84] width 600 height 43
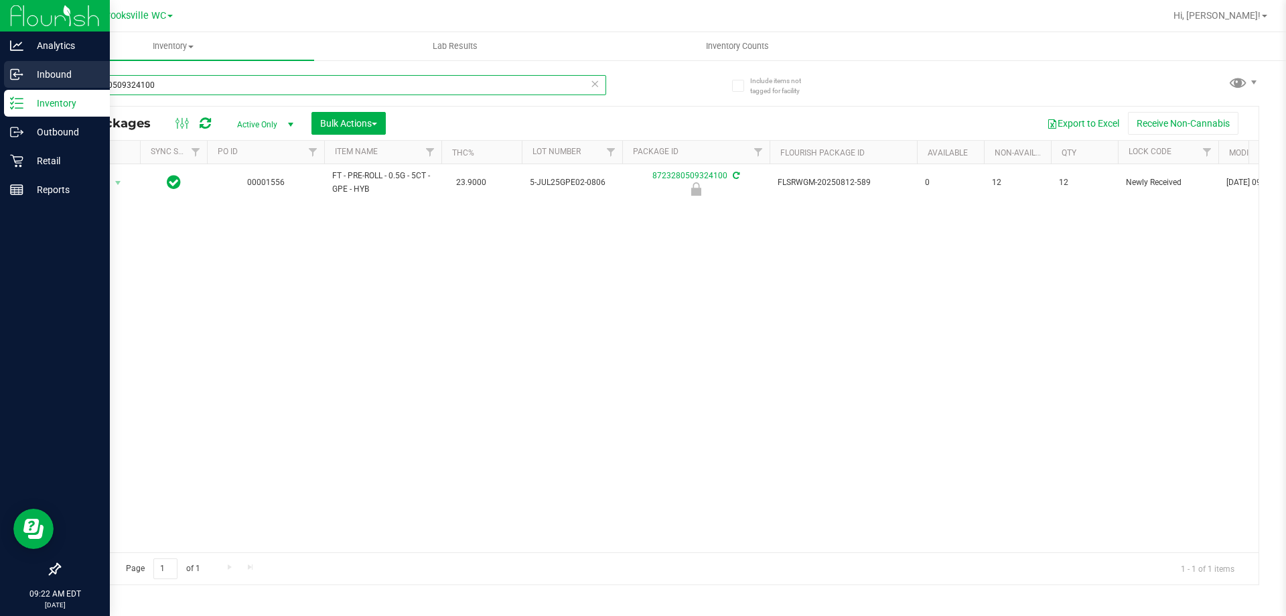
drag, startPoint x: 222, startPoint y: 90, endPoint x: 0, endPoint y: 68, distance: 223.6
click at [0, 114] on div "Analytics Inbound Inventory Outbound Retail Reports 09:22 AM EDT 08/19/2025 08/…" at bounding box center [643, 308] width 1286 height 616
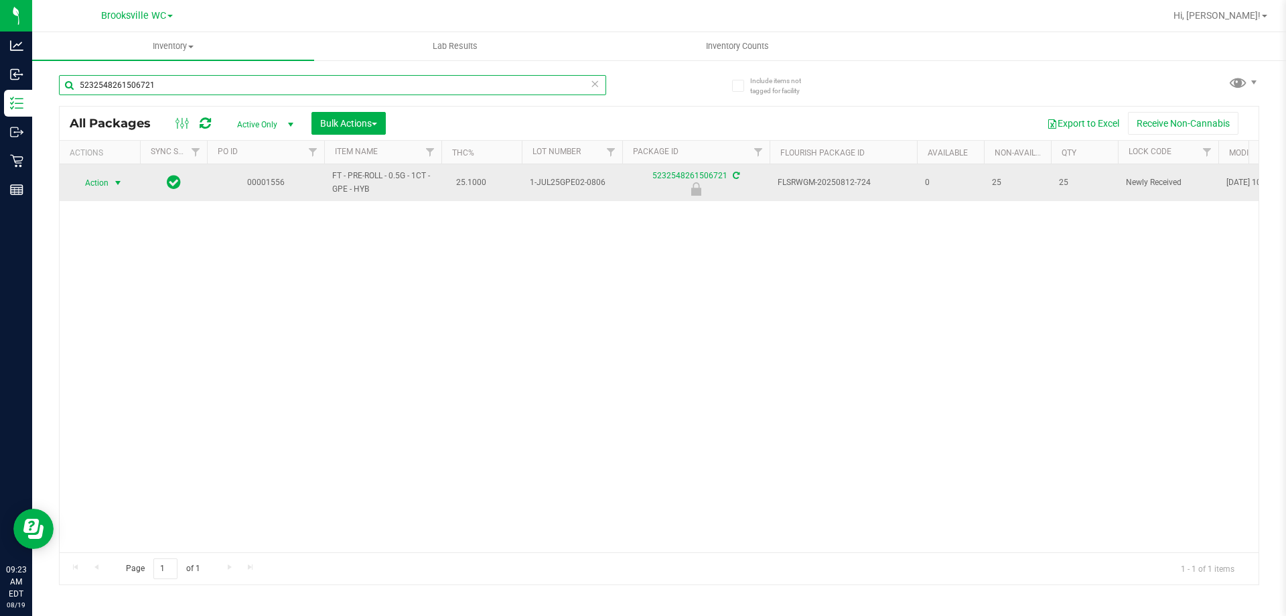
type input "5232548261506721"
click at [99, 186] on span "Action" at bounding box center [91, 183] width 36 height 19
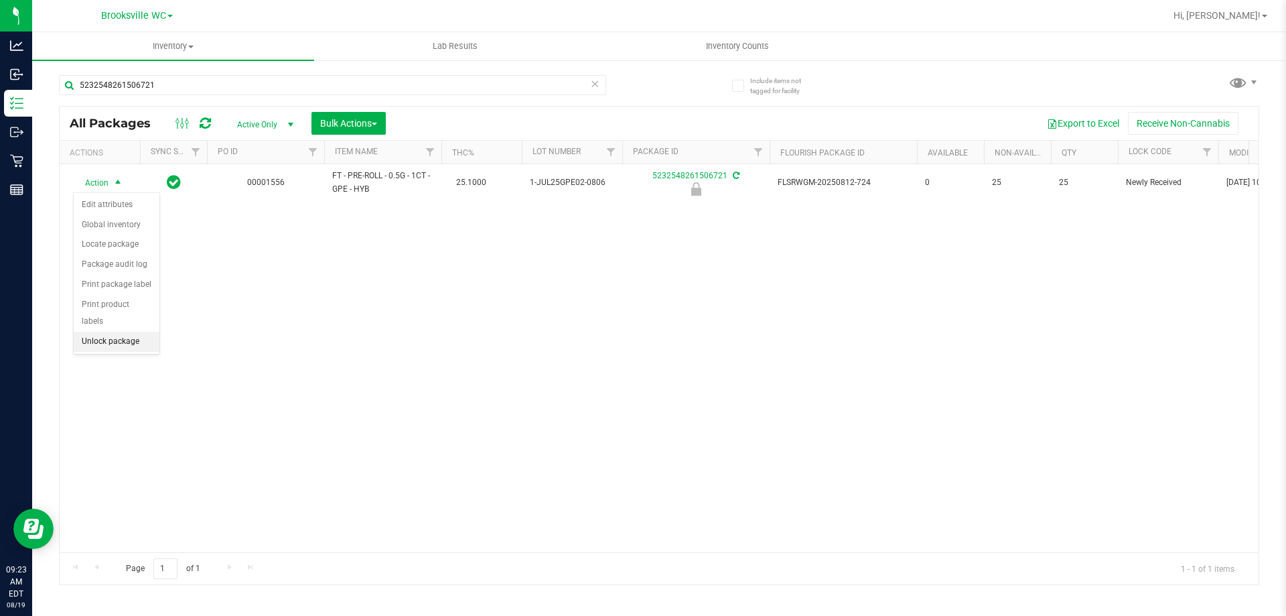
click at [121, 332] on li "Unlock package" at bounding box center [117, 342] width 86 height 20
